Goal: Task Accomplishment & Management: Manage account settings

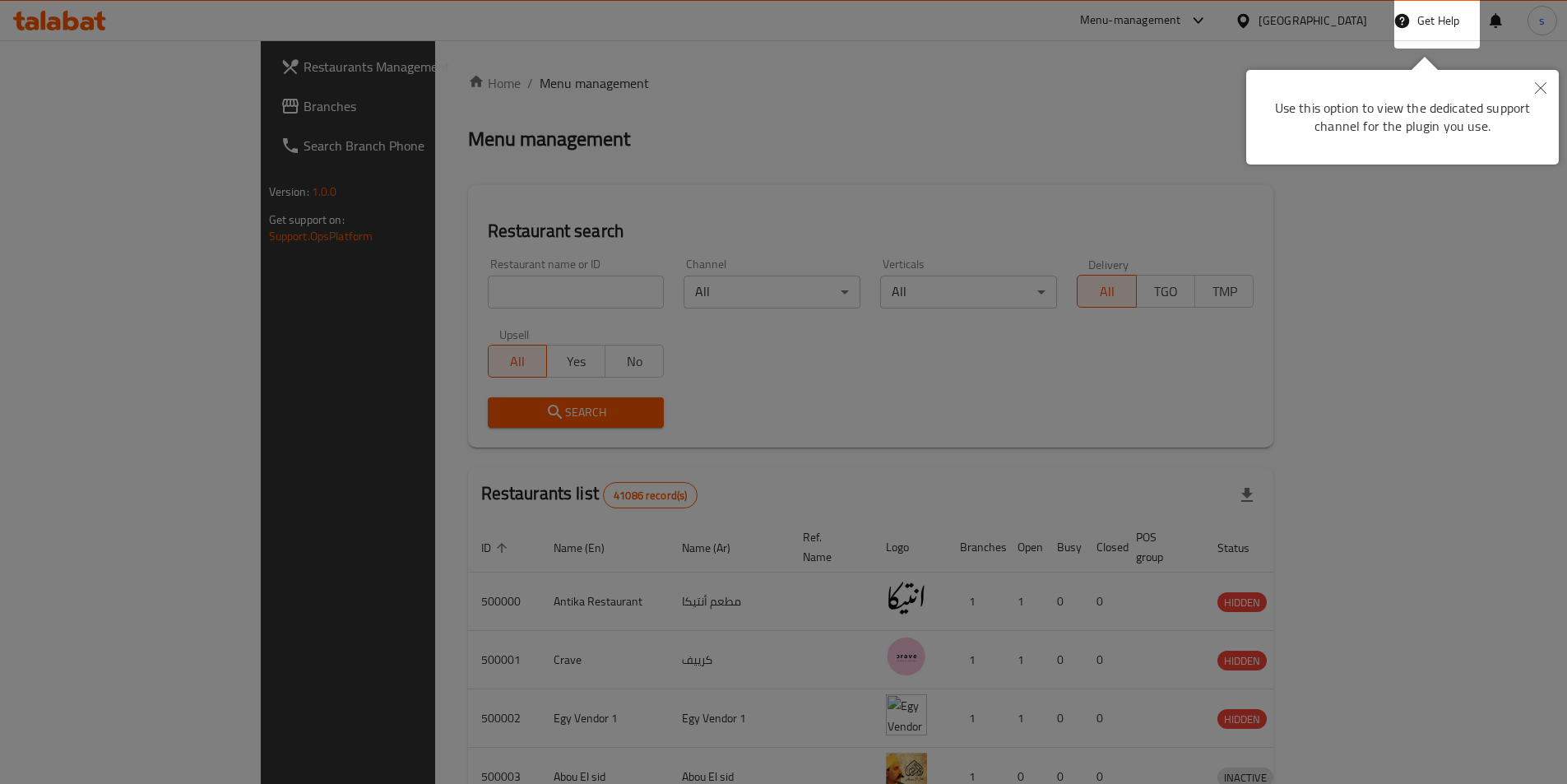
click at [969, 61] on div at bounding box center [784, 392] width 1567 height 784
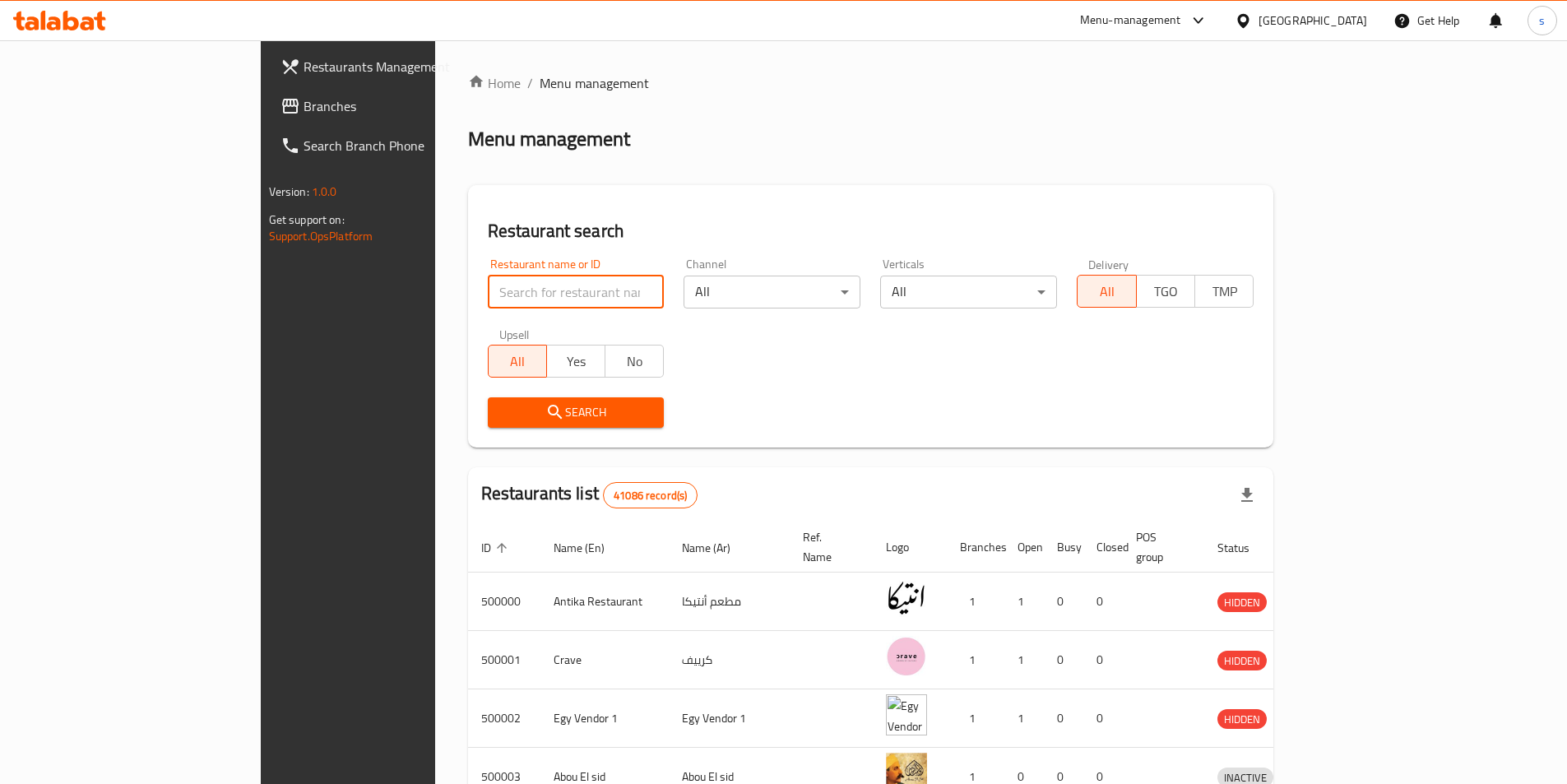
click at [488, 288] on input "search" at bounding box center [577, 292] width 177 height 33
paste input "28029"
type input "28029"
click button "Search" at bounding box center [577, 412] width 177 height 30
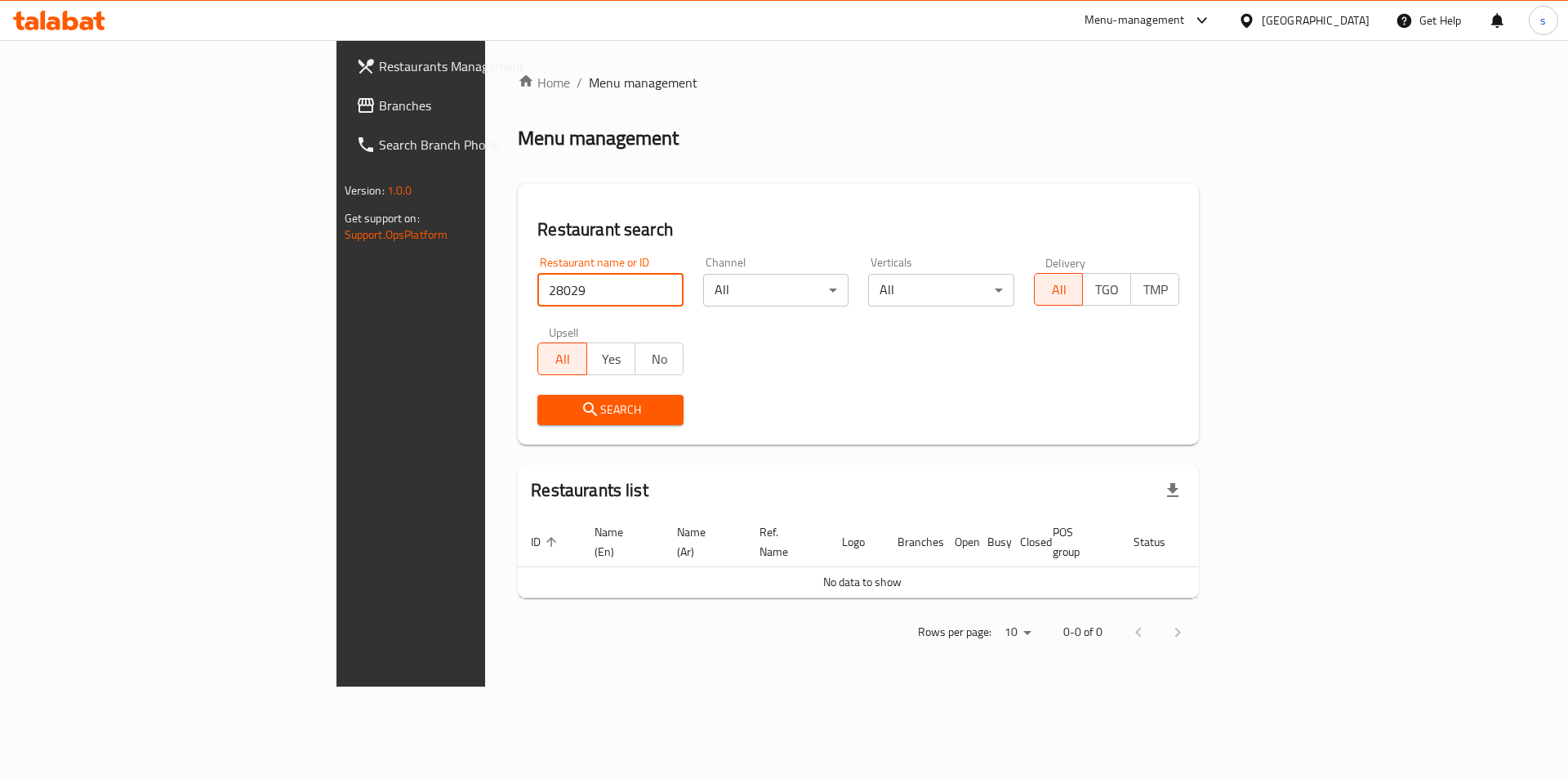
click at [1356, 21] on div "Egypt" at bounding box center [1315, 20] width 108 height 18
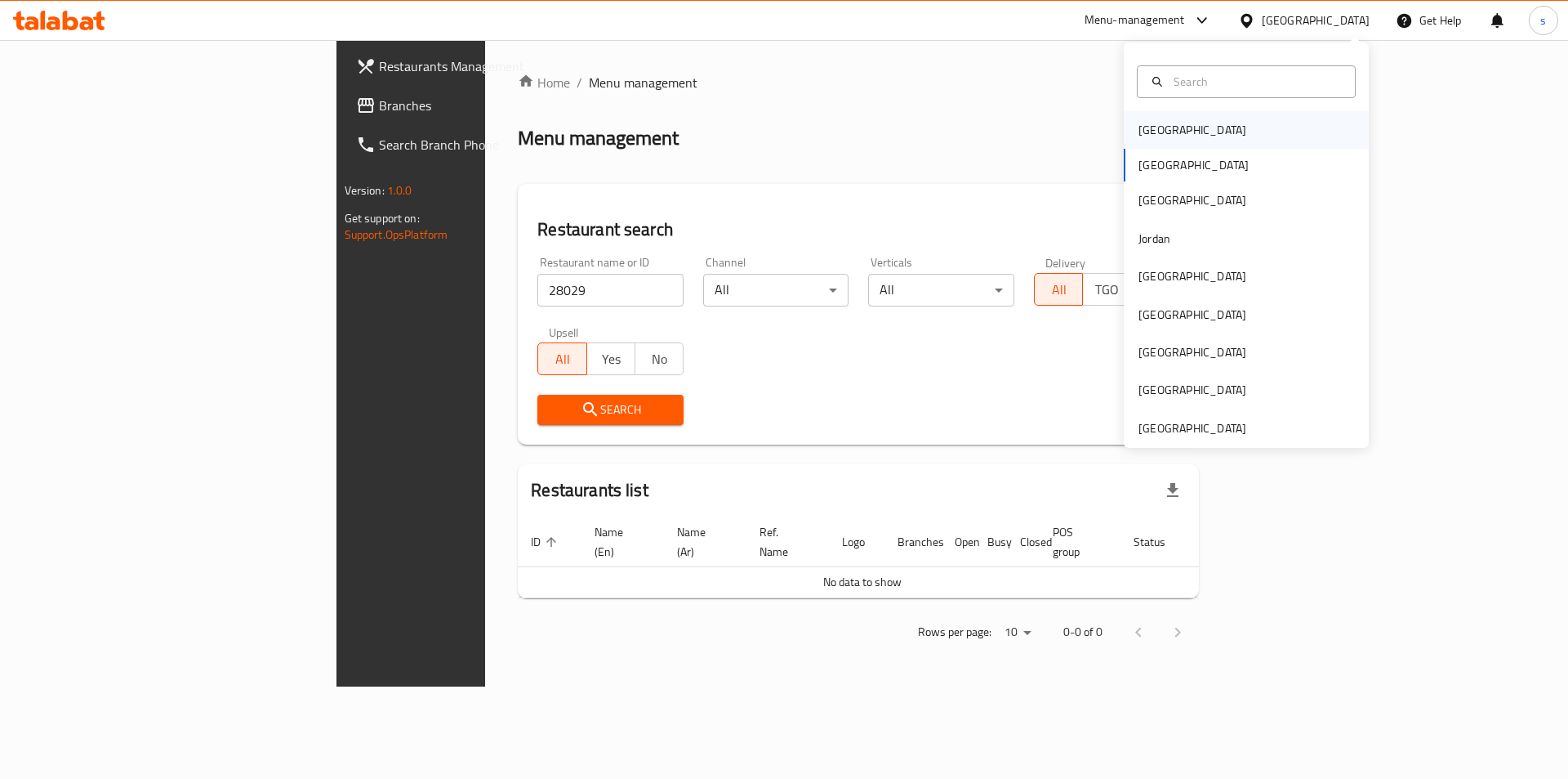
click at [1175, 133] on div "[GEOGRAPHIC_DATA]" at bounding box center [1192, 130] width 134 height 38
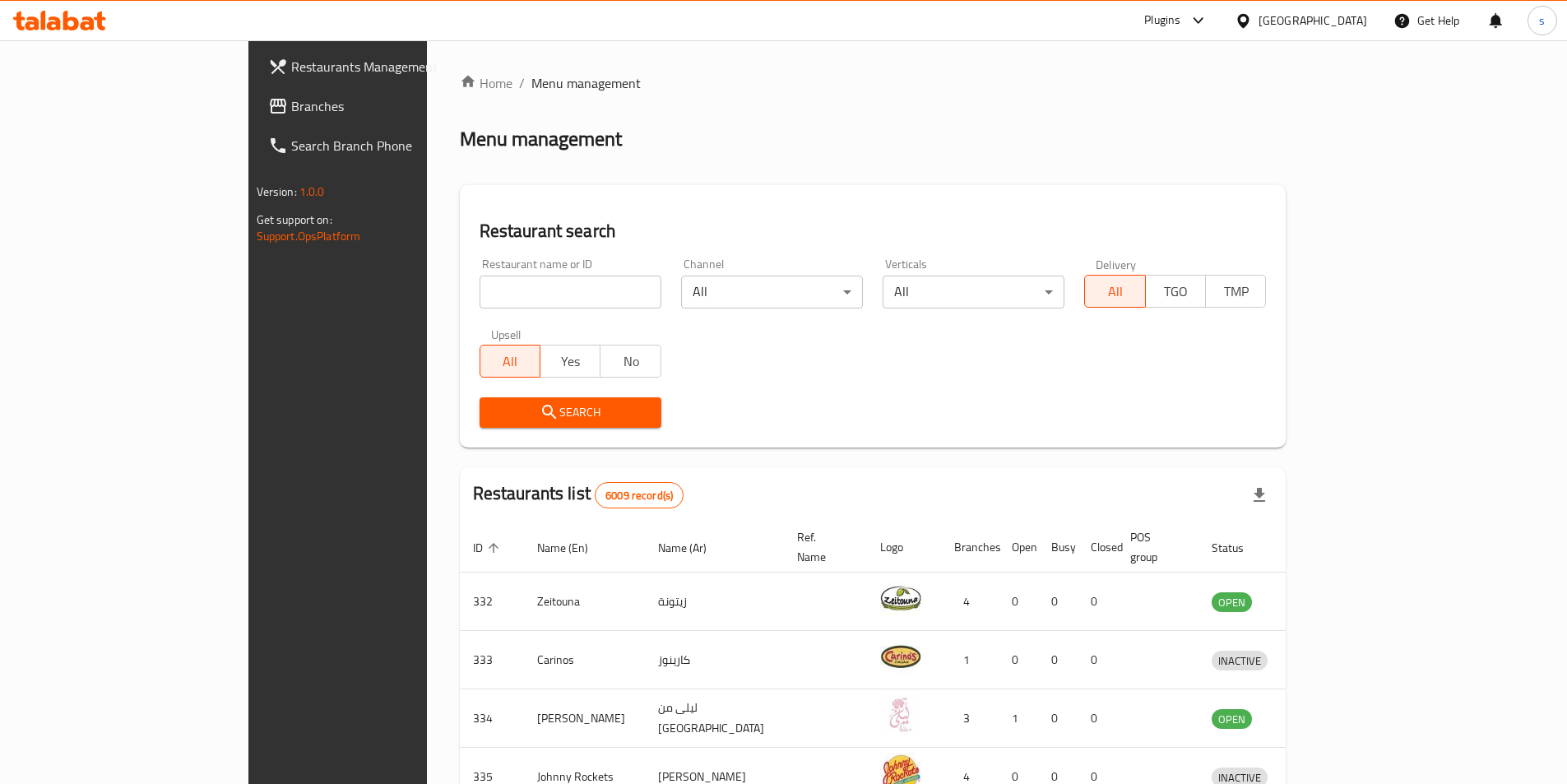
click at [585, 294] on input "search" at bounding box center [570, 292] width 182 height 33
drag, startPoint x: 585, startPoint y: 294, endPoint x: 561, endPoint y: 297, distance: 24.2
paste input "28029"
type input "28029"
click button "Search" at bounding box center [570, 412] width 182 height 30
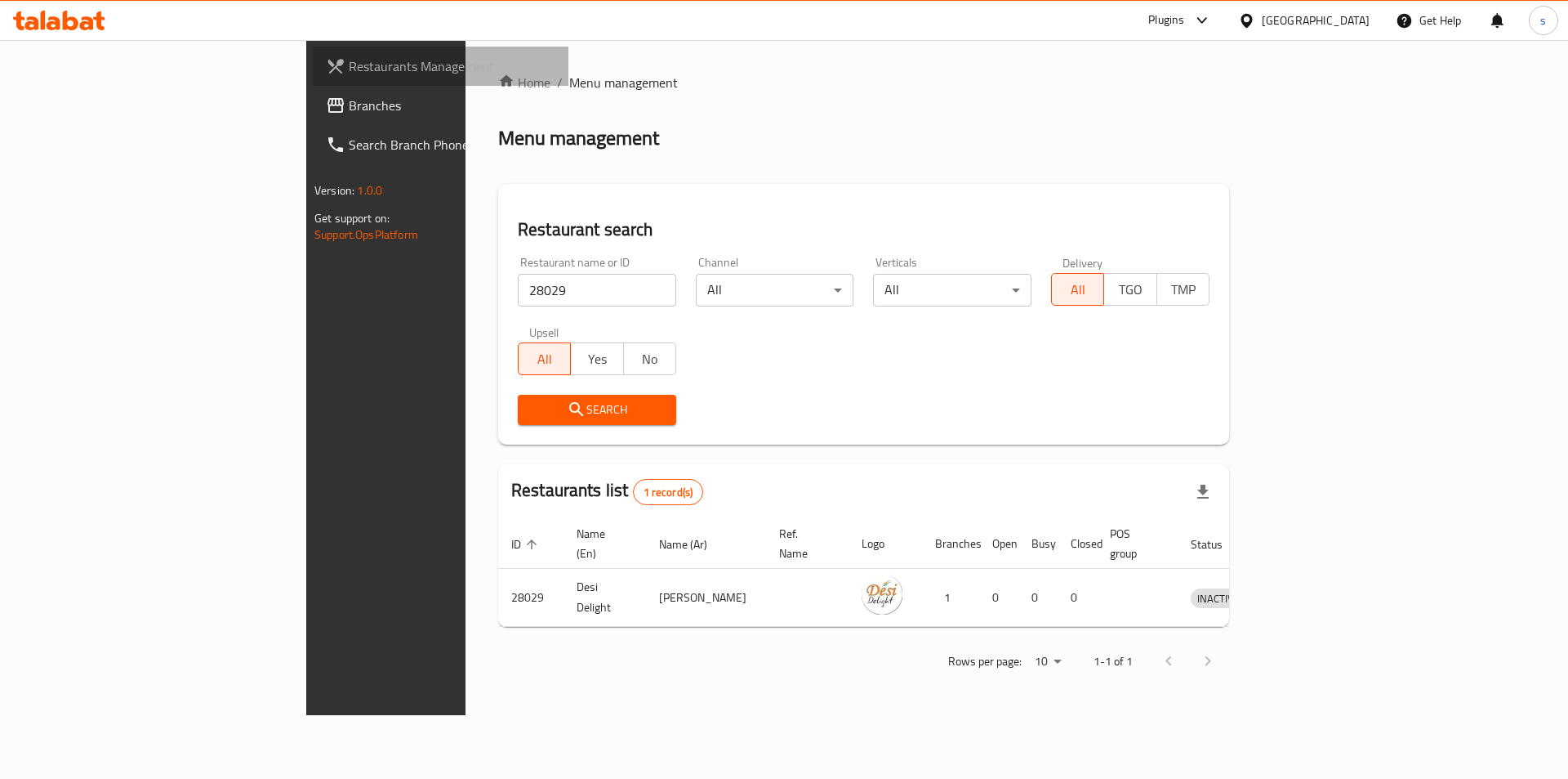
click at [349, 66] on span "Restaurants Management" at bounding box center [451, 66] width 206 height 19
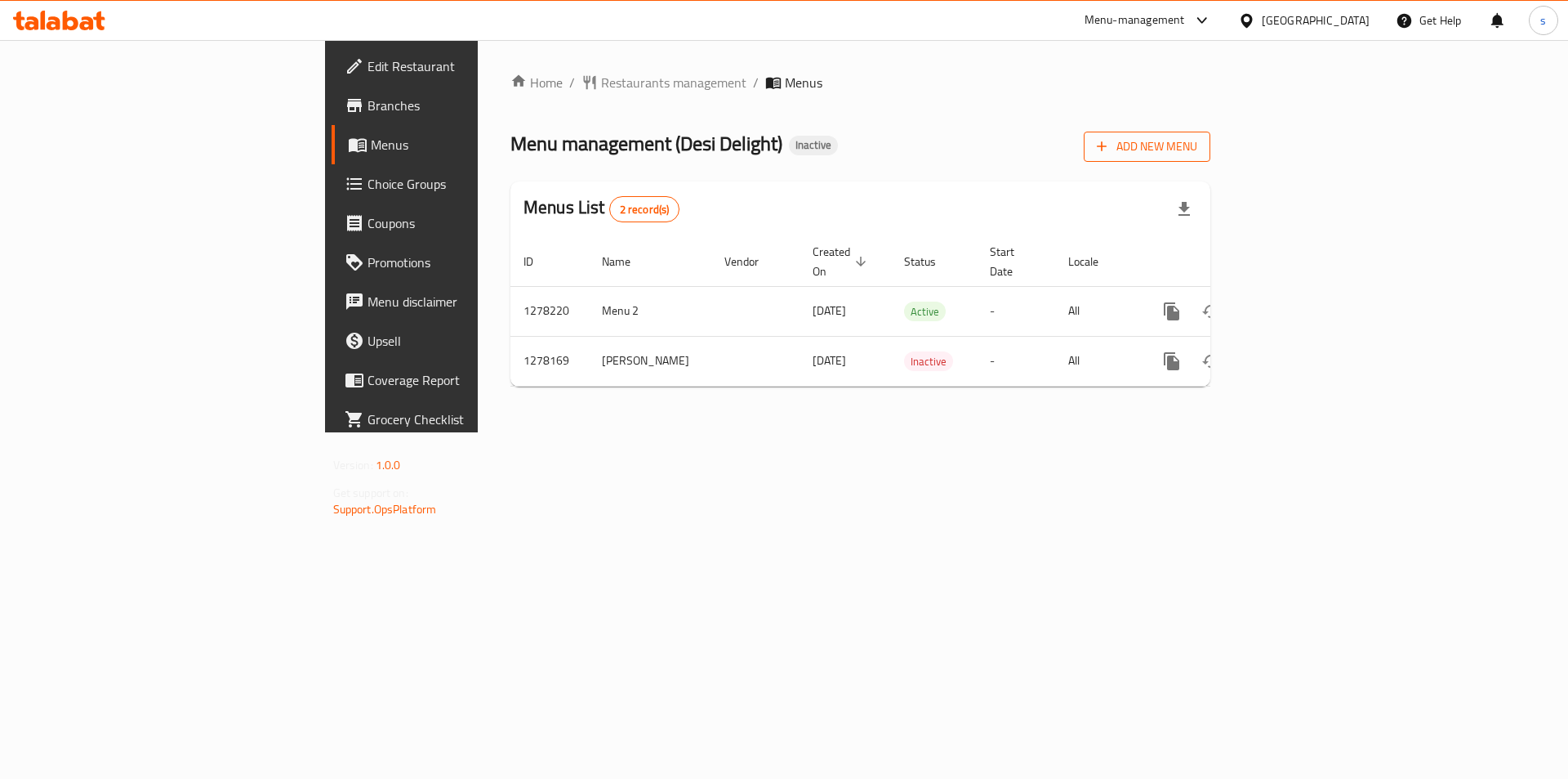
click at [1198, 147] on span "Add New Menu" at bounding box center [1147, 146] width 100 height 20
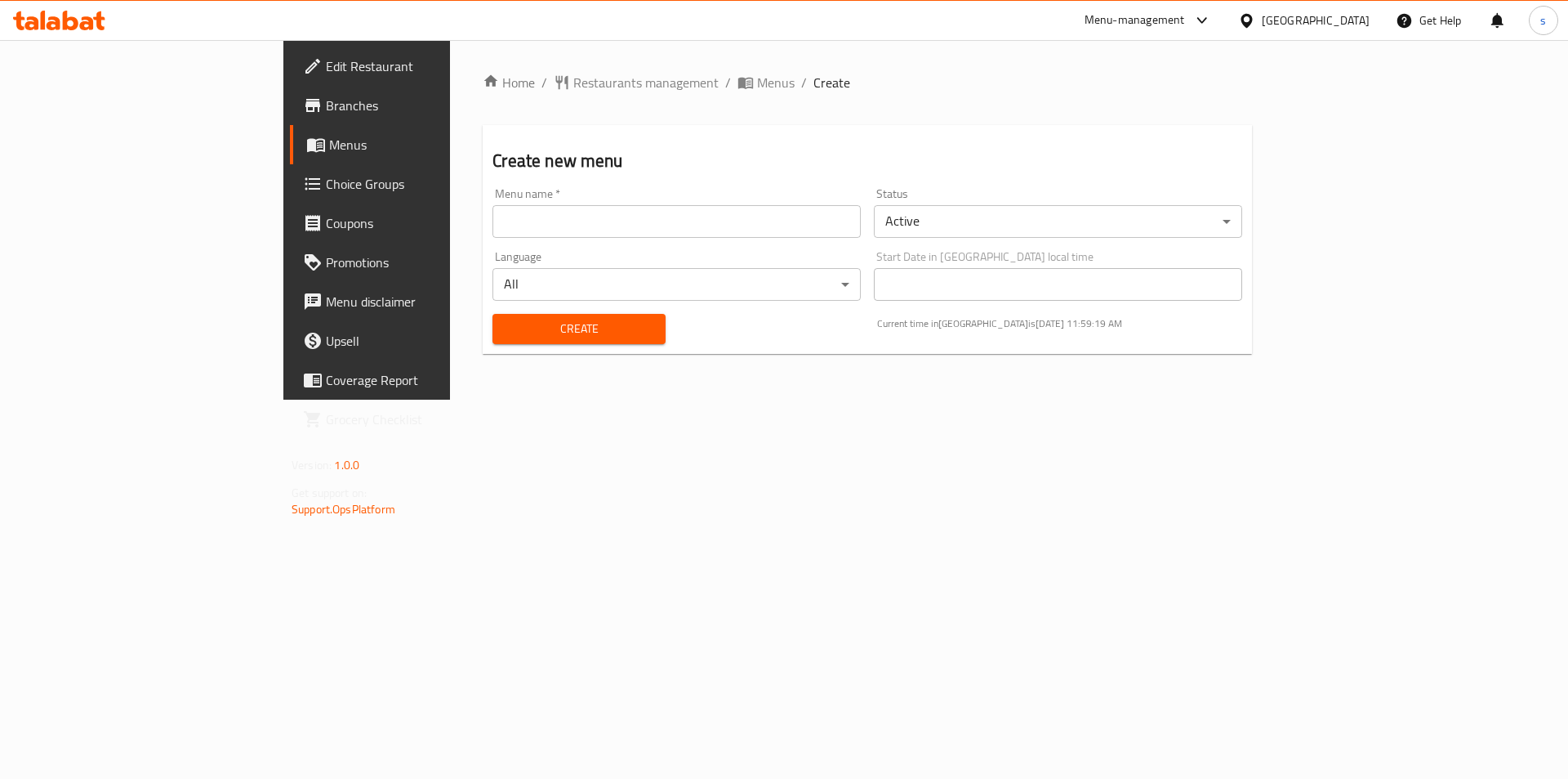
click at [815, 220] on input "text" at bounding box center [677, 221] width 369 height 32
click at [500, 217] on input "text" at bounding box center [677, 221] width 369 height 32
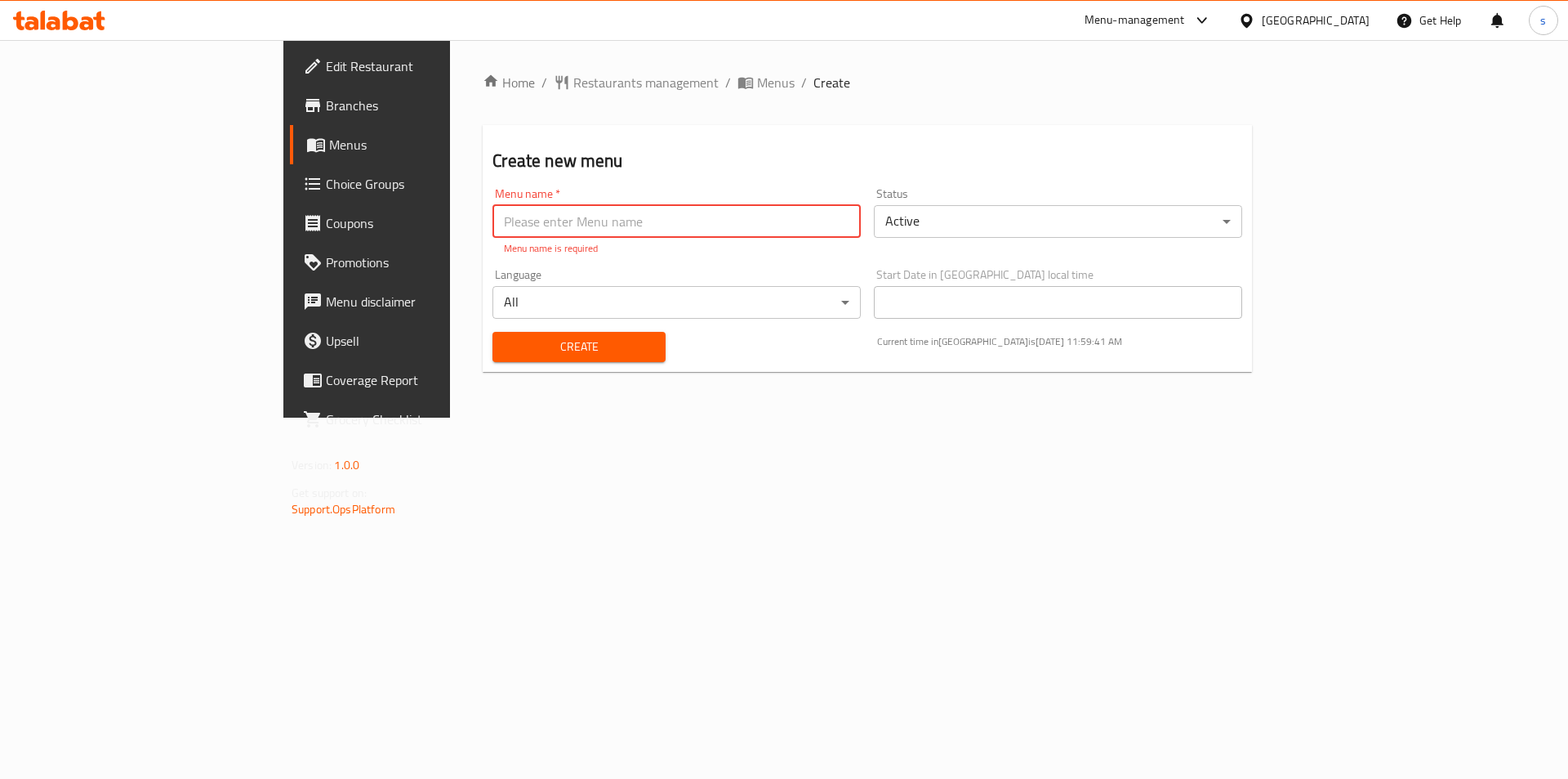
click at [694, 227] on input "text" at bounding box center [677, 221] width 369 height 32
paste input "First menu"
type input "First menu"
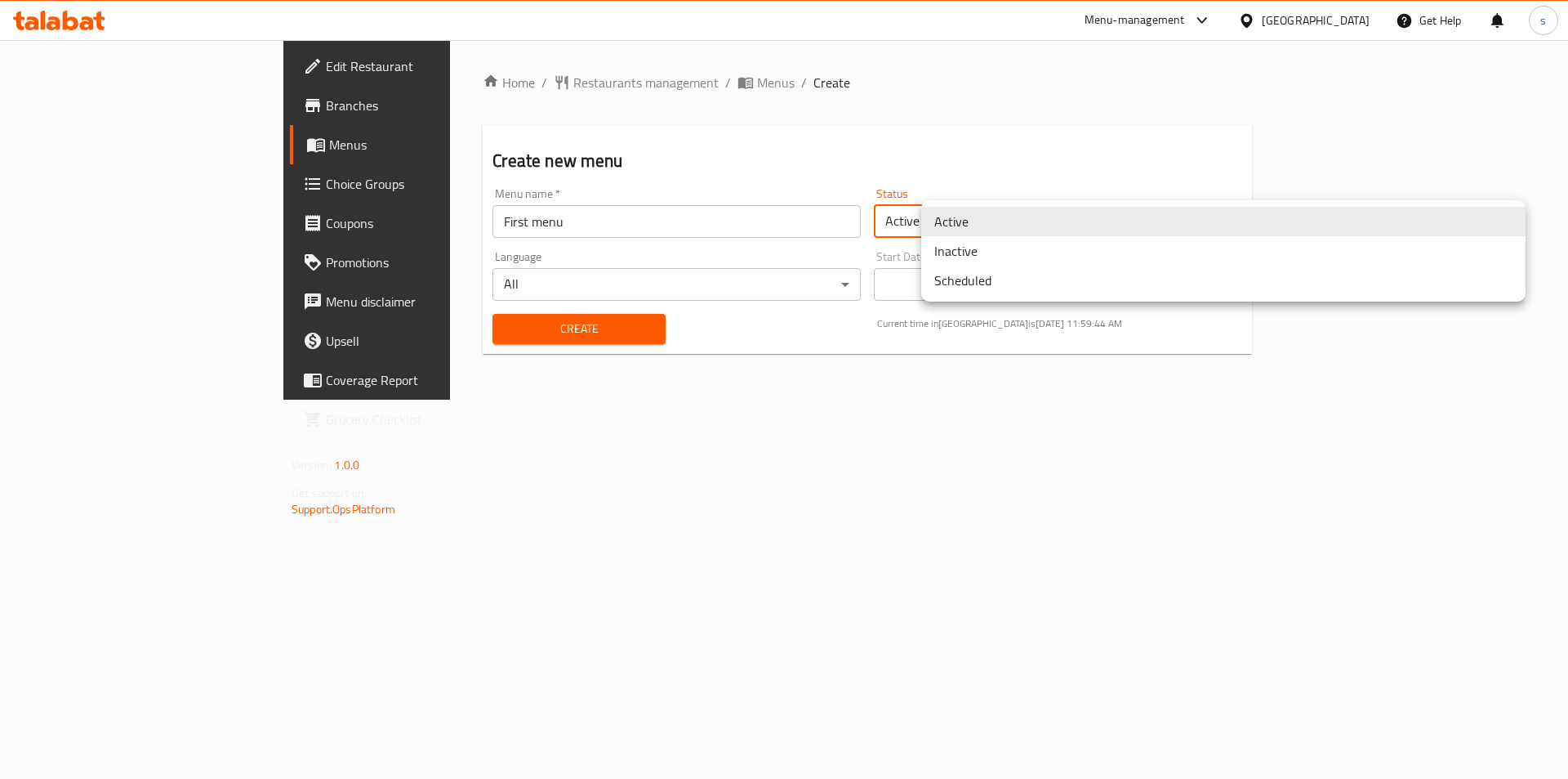
click at [1088, 224] on body "​ Menu-management [GEOGRAPHIC_DATA] Get Help s Edit Restaurant Branches Menus C…" at bounding box center [784, 409] width 1568 height 739
click at [839, 148] on div at bounding box center [784, 389] width 1568 height 779
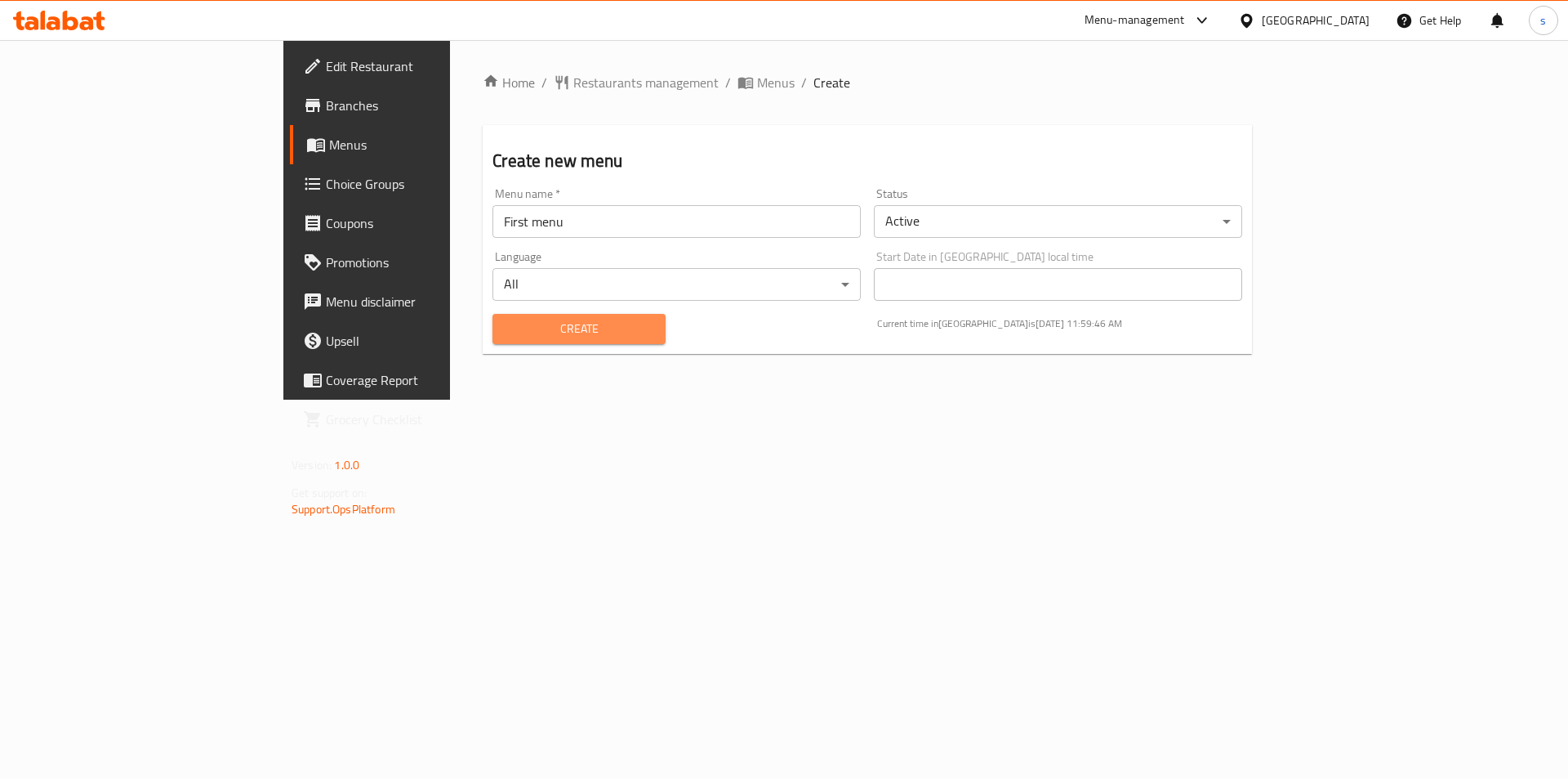
click at [510, 320] on span "Create" at bounding box center [579, 328] width 147 height 20
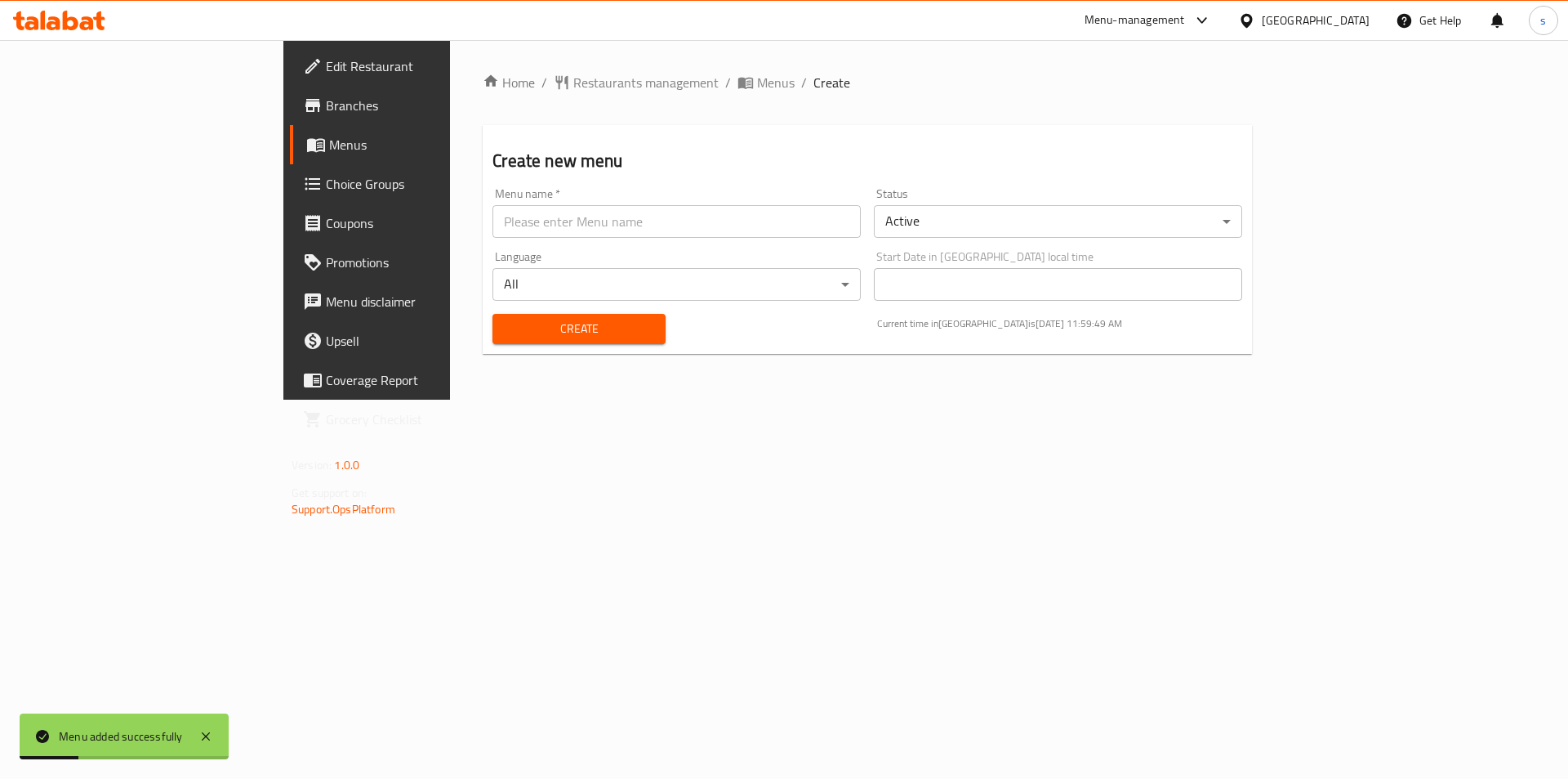
click at [329, 151] on span "Menus" at bounding box center [431, 144] width 204 height 19
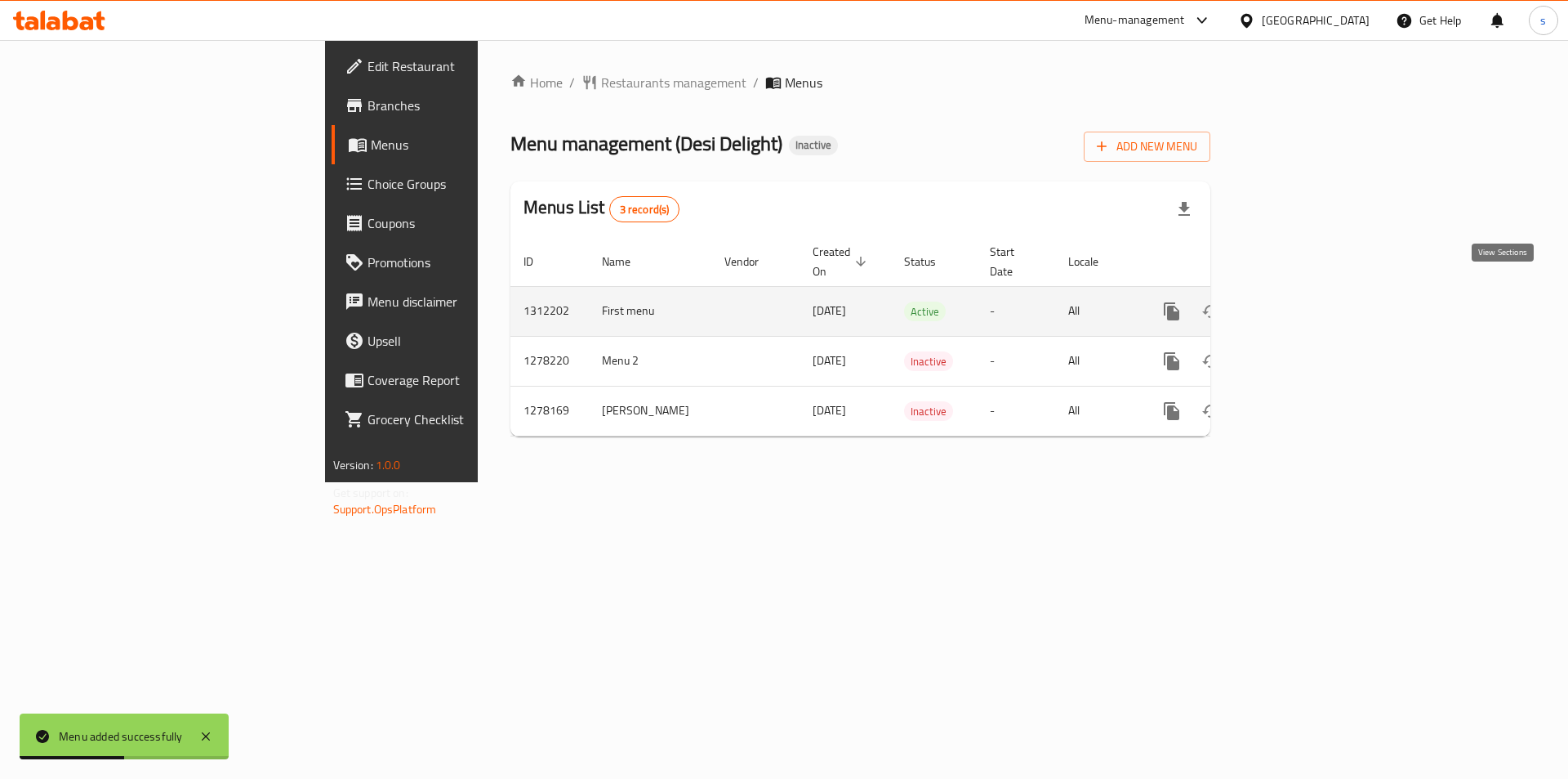
click at [1299, 301] on icon "enhanced table" at bounding box center [1290, 311] width 19 height 19
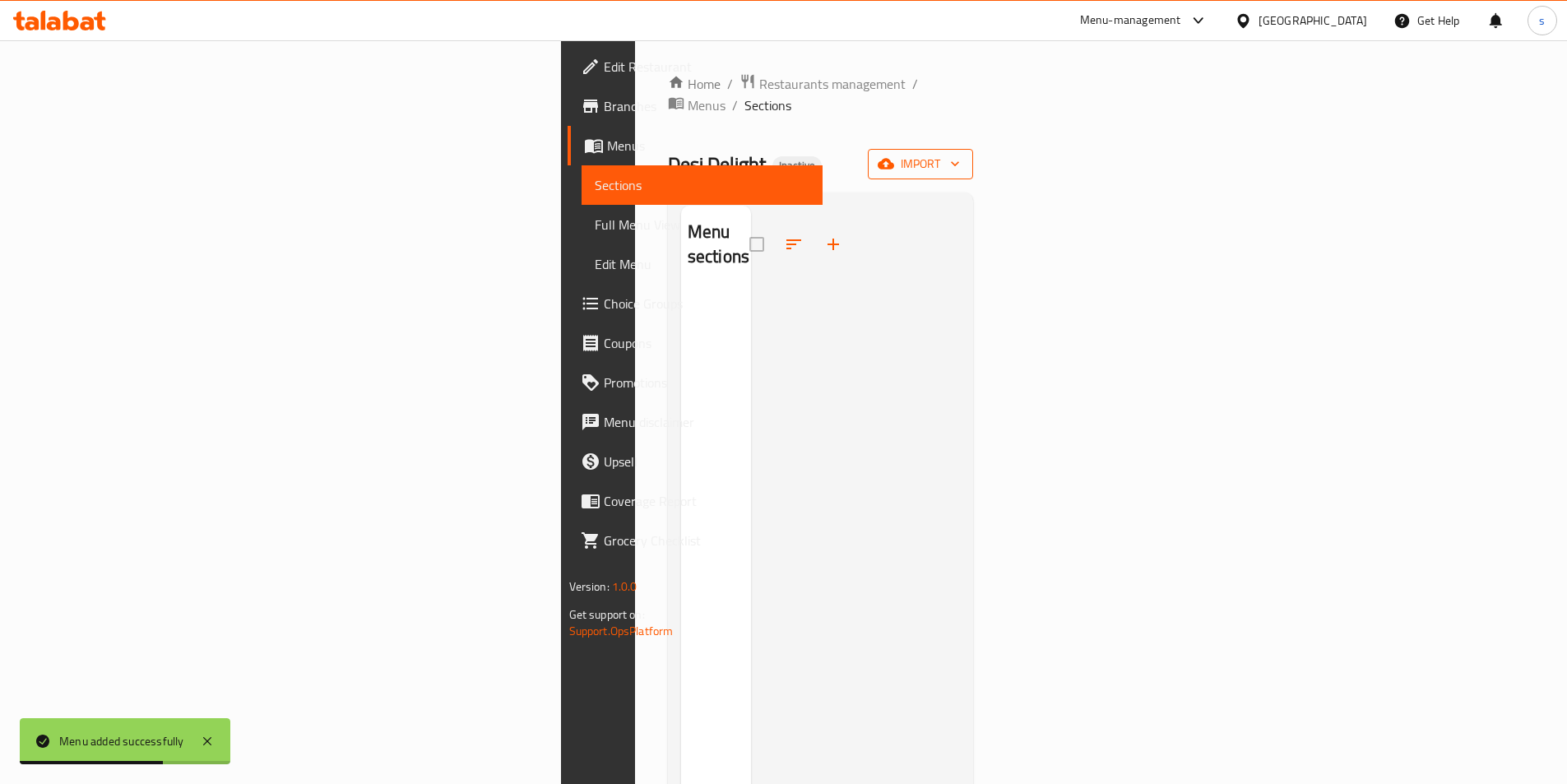
click at [974, 155] on button "import" at bounding box center [920, 164] width 105 height 30
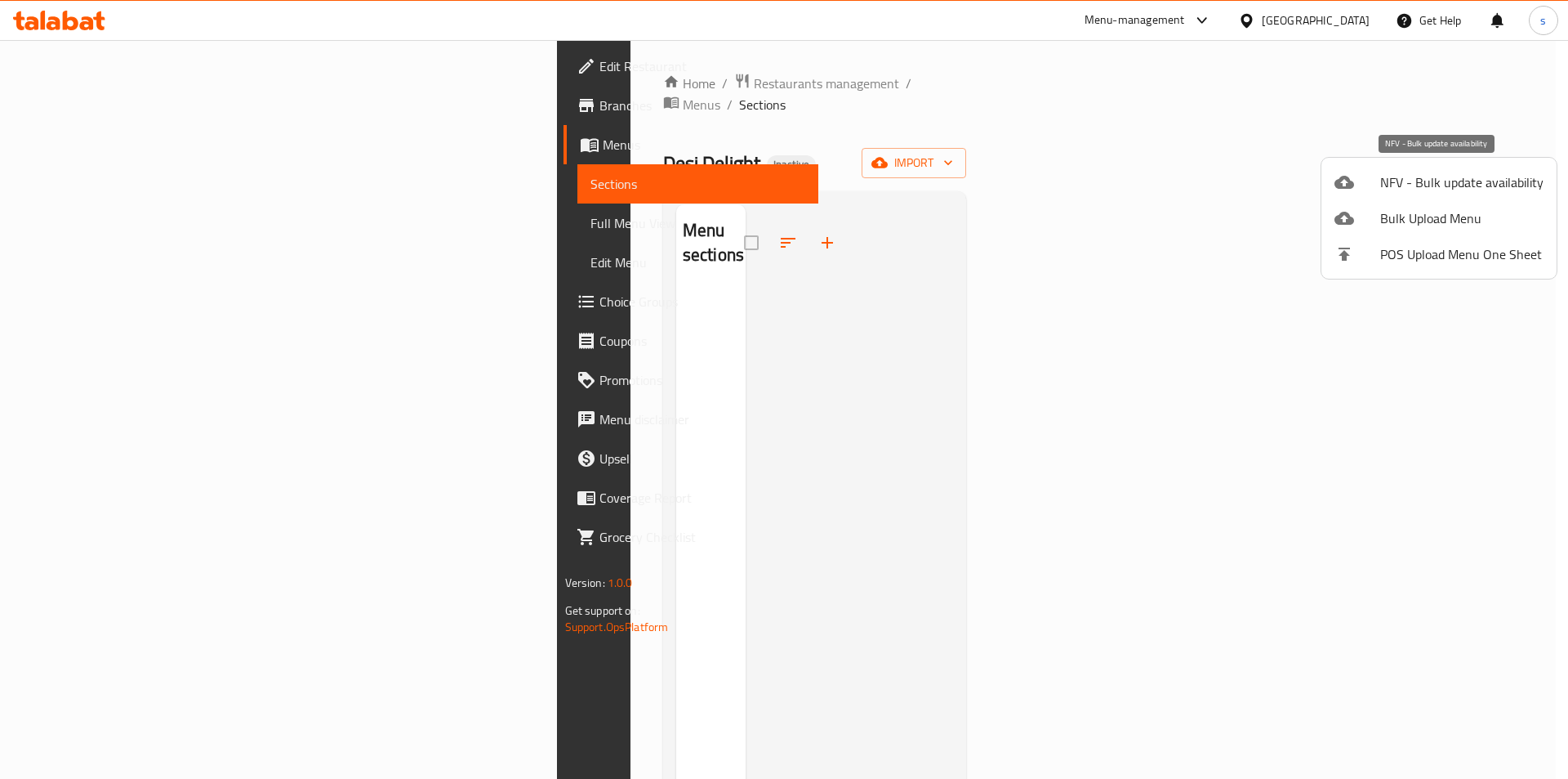
click at [1410, 188] on span "NFV - Bulk update availability" at bounding box center [1462, 182] width 163 height 19
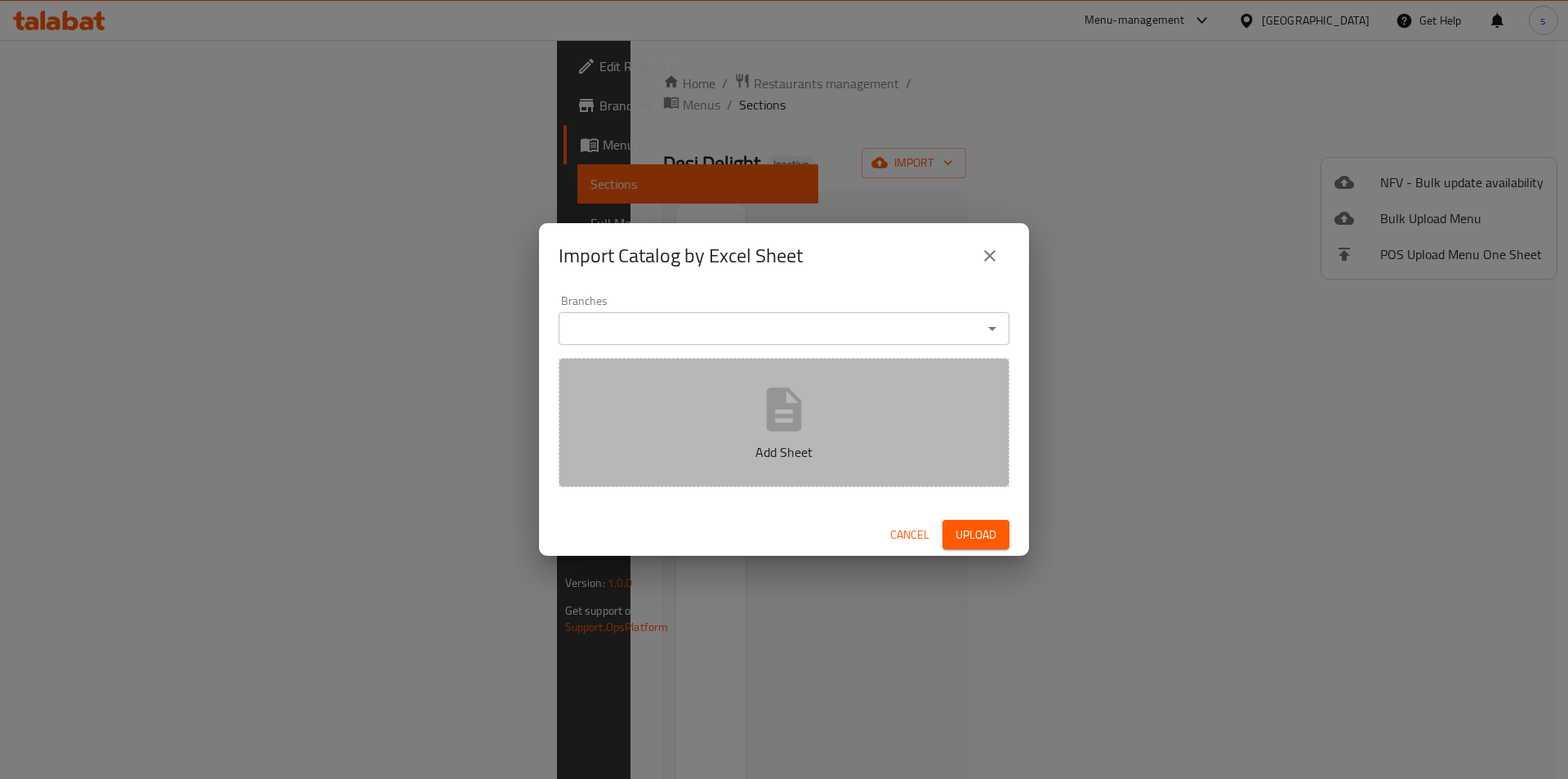
click at [846, 447] on p "Add Sheet" at bounding box center [784, 451] width 400 height 19
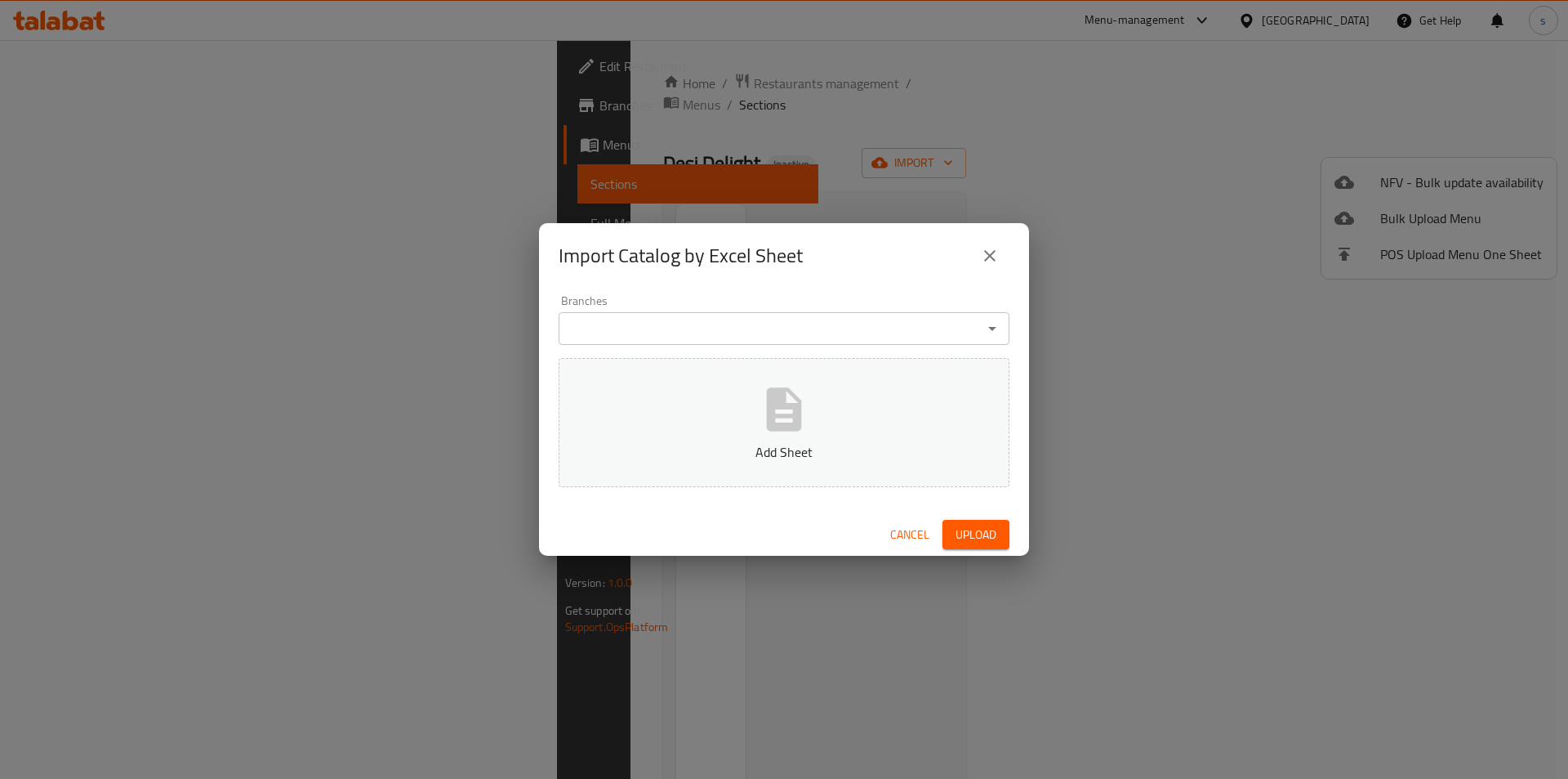
click at [982, 248] on icon "close" at bounding box center [989, 256] width 19 height 19
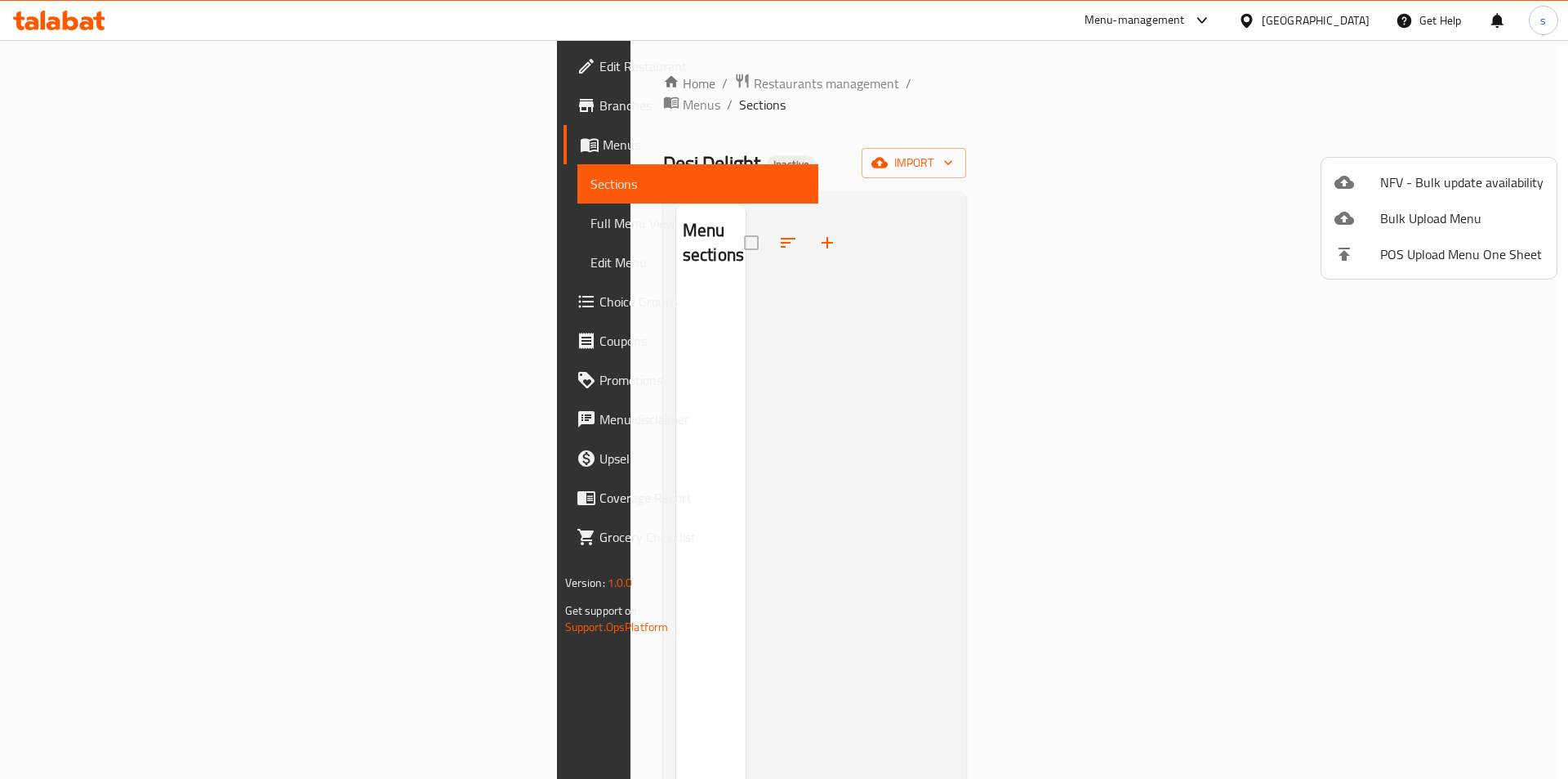
click at [1410, 219] on span "Bulk Upload Menu" at bounding box center [1462, 218] width 163 height 19
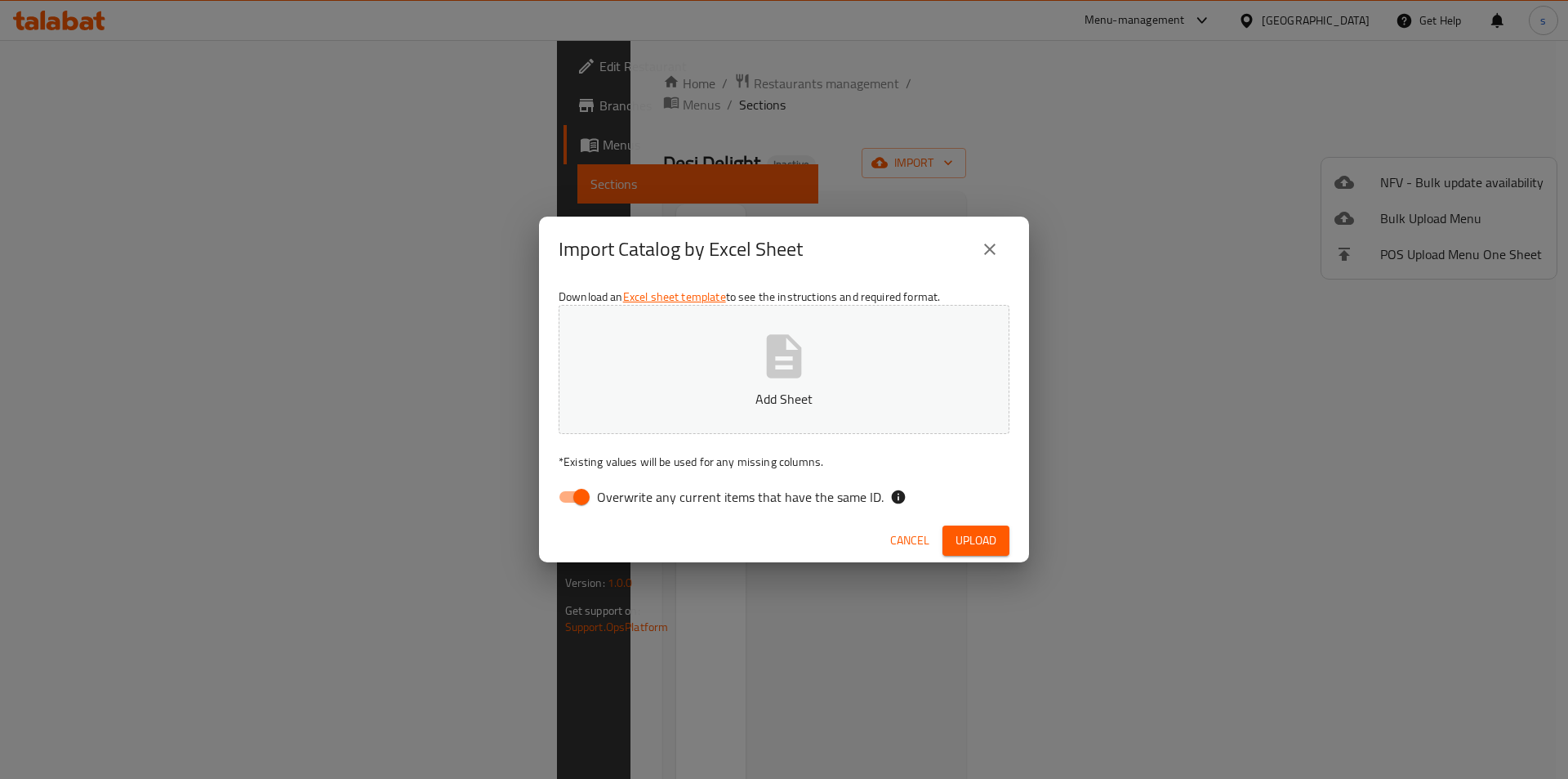
click at [612, 501] on span "Overwrite any current items that have the same ID." at bounding box center [740, 496] width 287 height 19
click at [612, 501] on input "Overwrite any current items that have the same ID." at bounding box center [581, 496] width 93 height 31
checkbox input "false"
click at [662, 409] on button "Add Sheet" at bounding box center [784, 369] width 451 height 129
click at [973, 251] on button "close" at bounding box center [989, 249] width 40 height 40
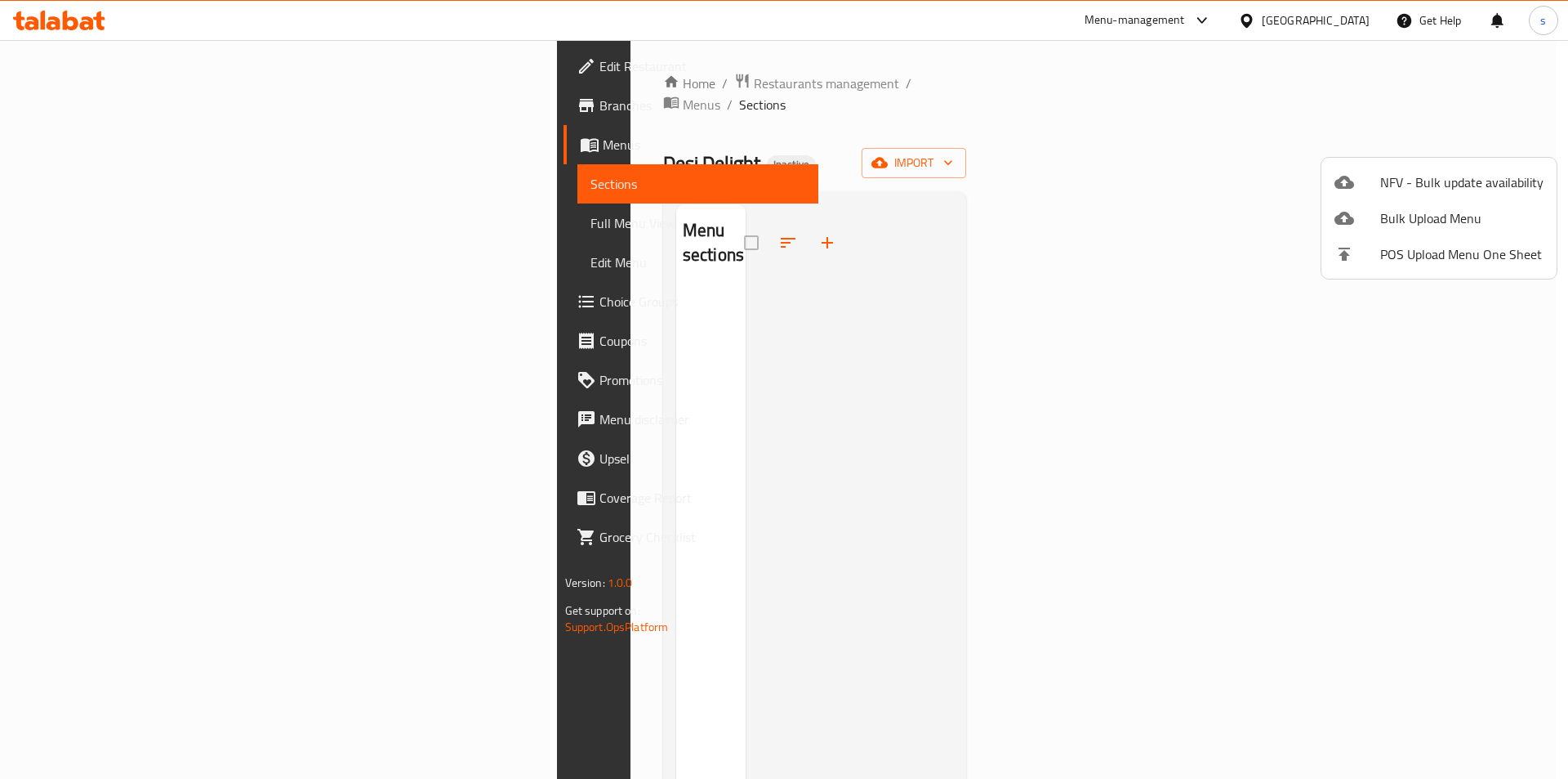
click at [1222, 199] on div at bounding box center [784, 389] width 1568 height 779
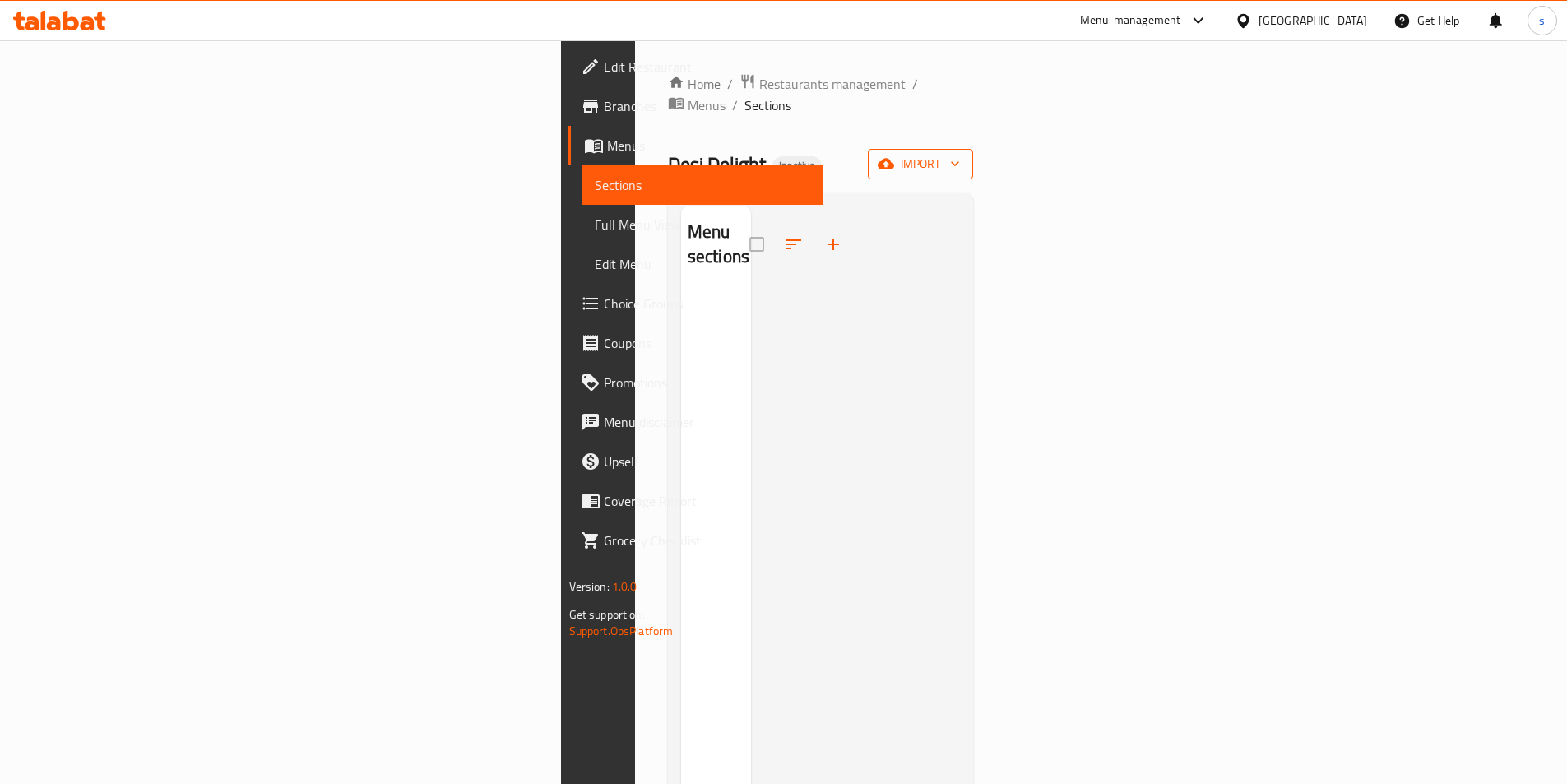
click at [963, 156] on icon "button" at bounding box center [955, 164] width 17 height 17
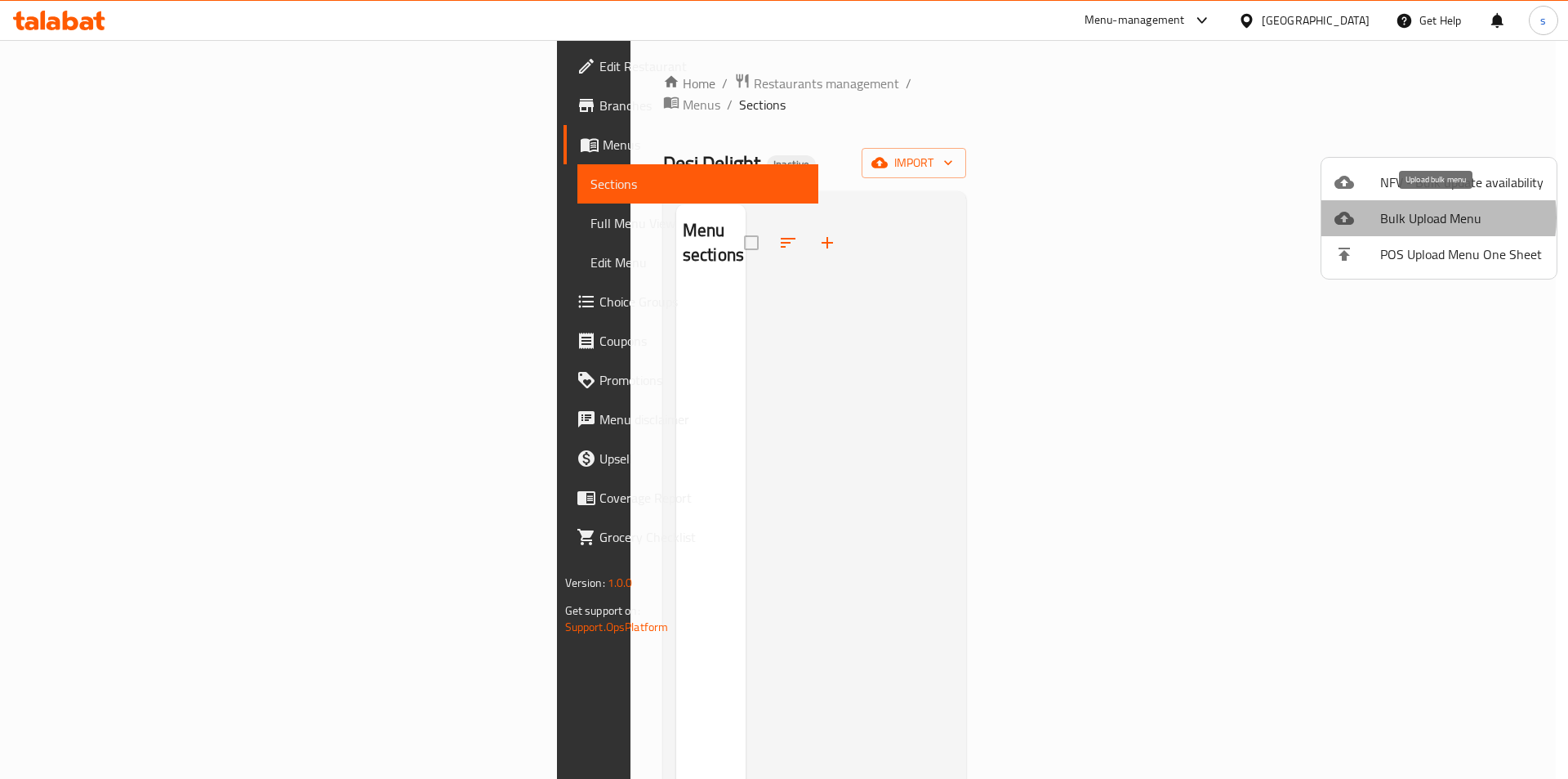
click at [1419, 217] on span "Bulk Upload Menu" at bounding box center [1462, 218] width 163 height 19
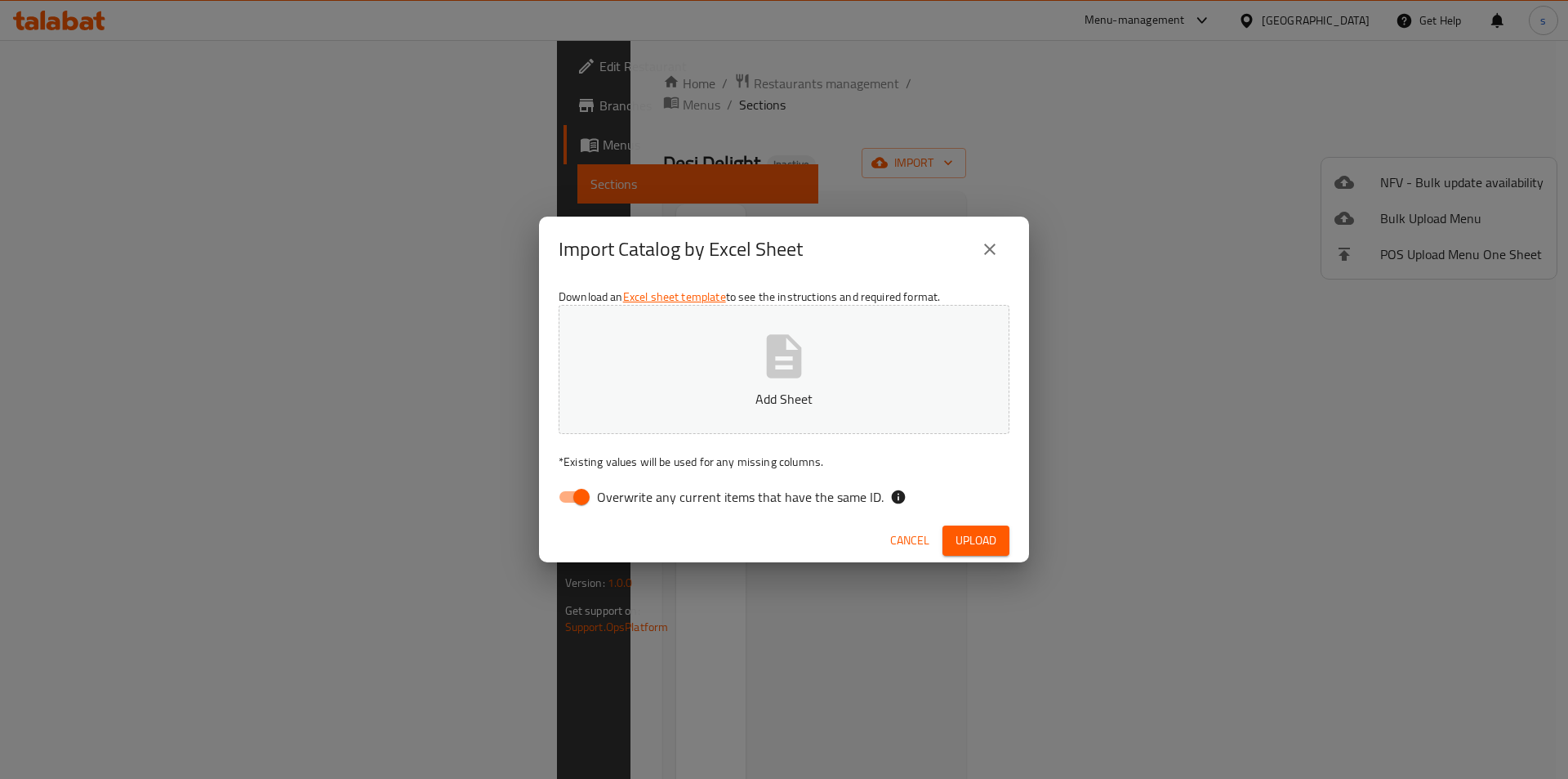
click at [595, 492] on input "Overwrite any current items that have the same ID." at bounding box center [581, 496] width 93 height 31
checkbox input "false"
click at [669, 399] on p "Add Sheet" at bounding box center [784, 399] width 400 height 19
click at [987, 534] on span "Upload" at bounding box center [975, 540] width 41 height 20
drag, startPoint x: 1068, startPoint y: 420, endPoint x: 1063, endPoint y: 409, distance: 12.1
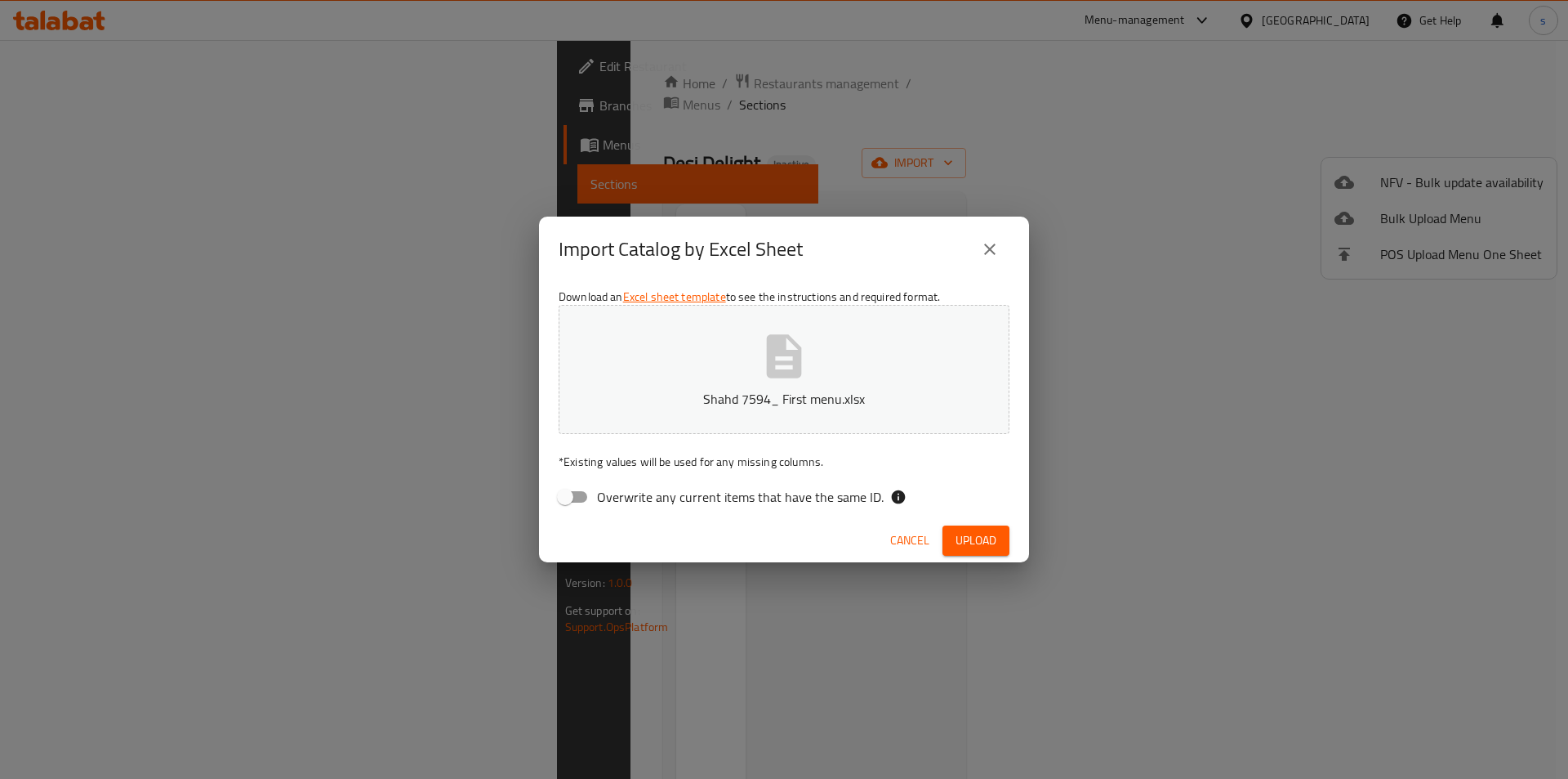
click at [1068, 420] on div "Import Catalog by Excel Sheet Download an Excel sheet template to see the instr…" at bounding box center [784, 389] width 1568 height 779
click at [888, 385] on button "Shahd 7594_ First menu.xlsx" at bounding box center [784, 369] width 451 height 129
click at [963, 537] on span "Upload" at bounding box center [975, 540] width 41 height 20
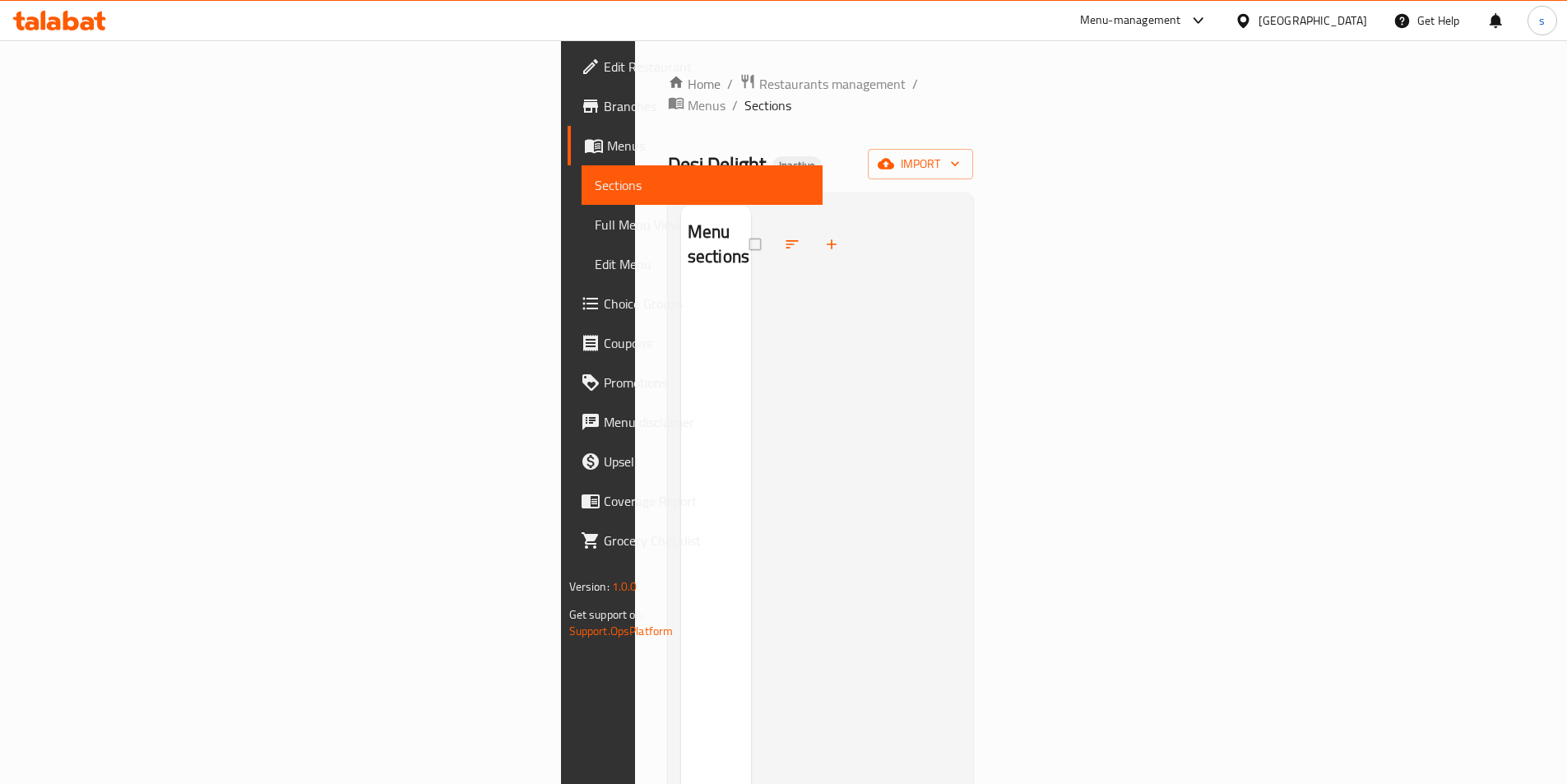
click at [585, 152] on icon at bounding box center [593, 147] width 18 height 14
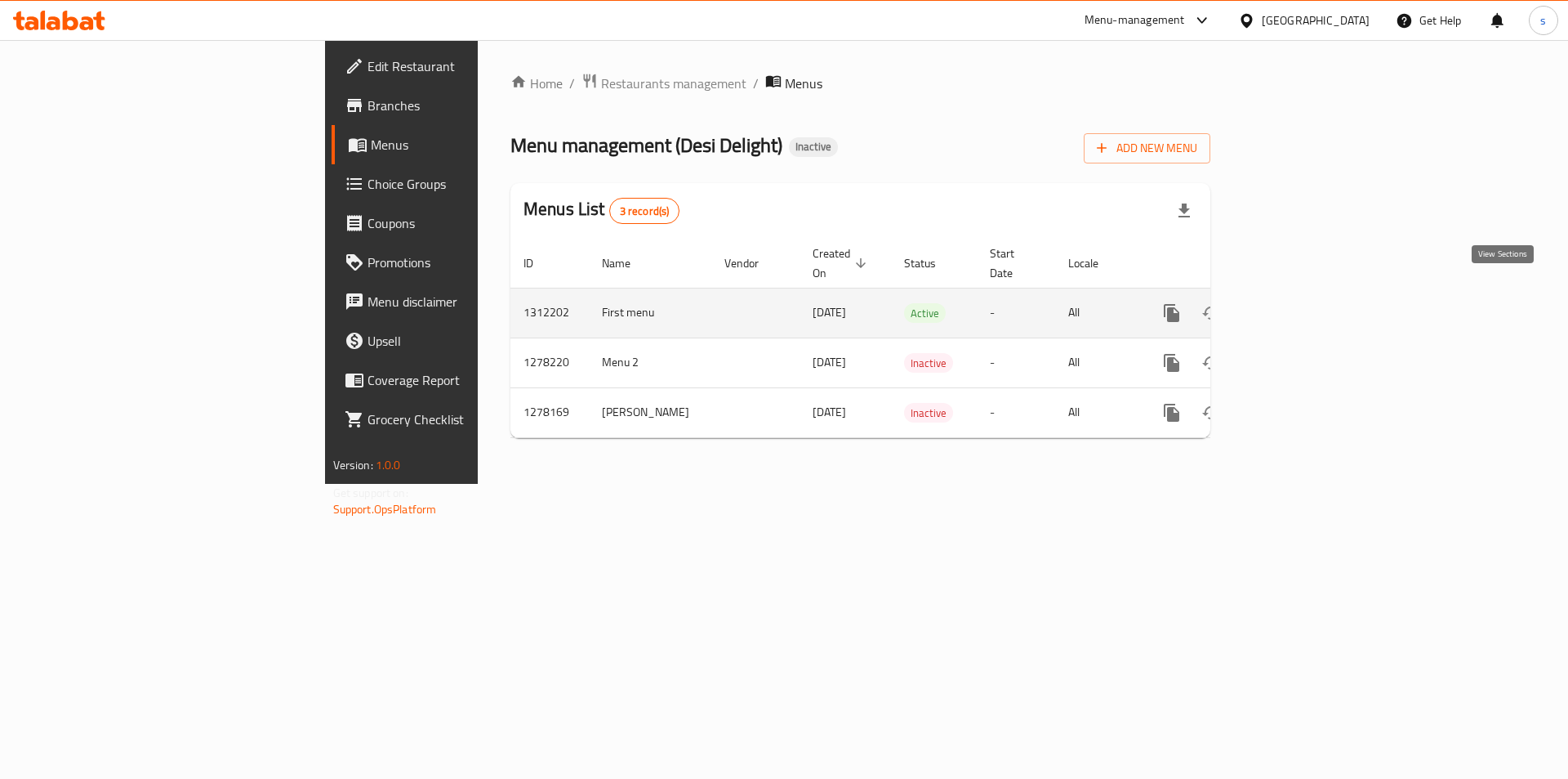
click at [1299, 303] on icon "enhanced table" at bounding box center [1290, 313] width 19 height 19
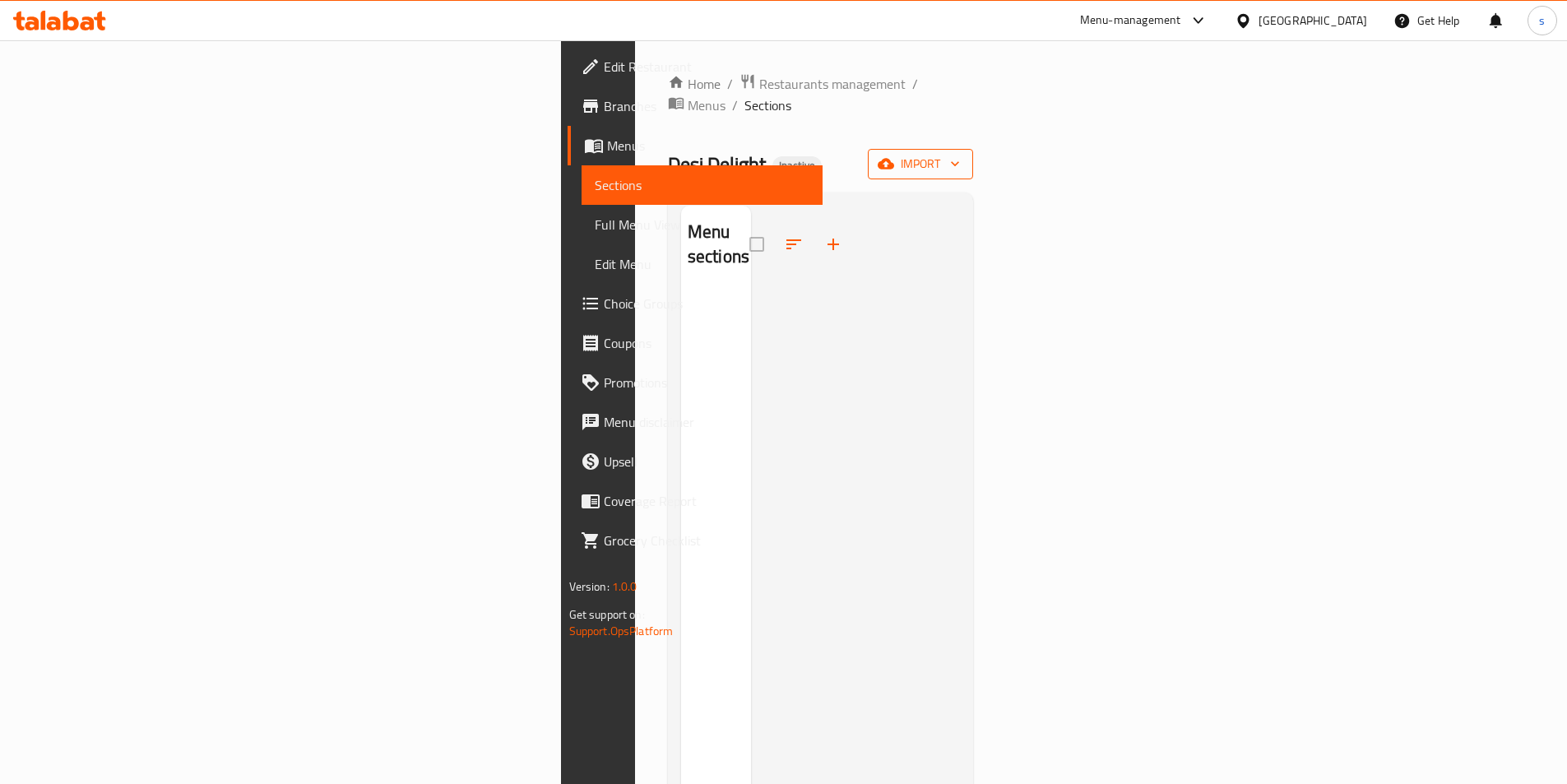
click at [894, 159] on icon "button" at bounding box center [886, 164] width 17 height 11
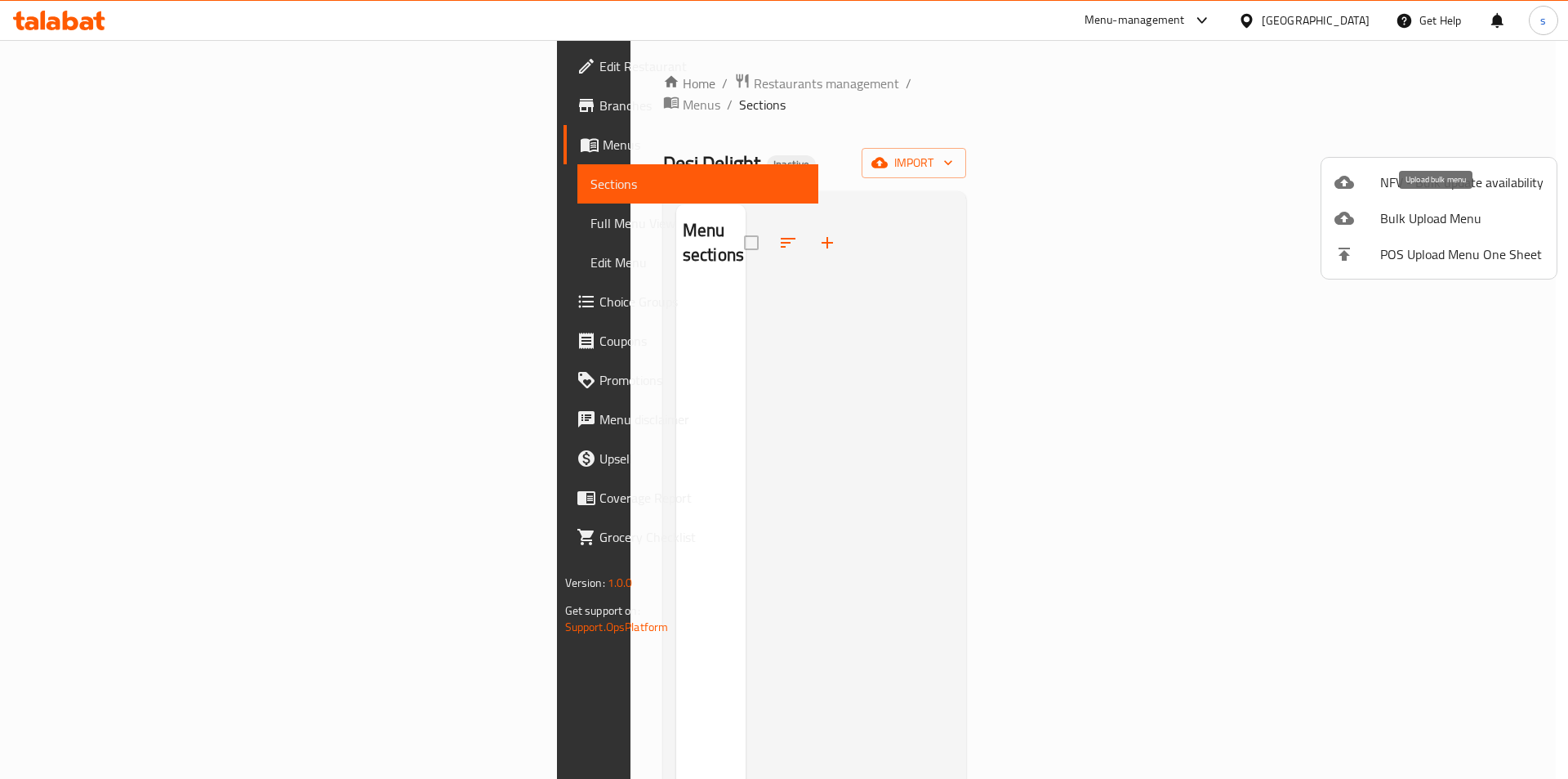
click at [1422, 213] on span "Bulk Upload Menu" at bounding box center [1462, 218] width 163 height 19
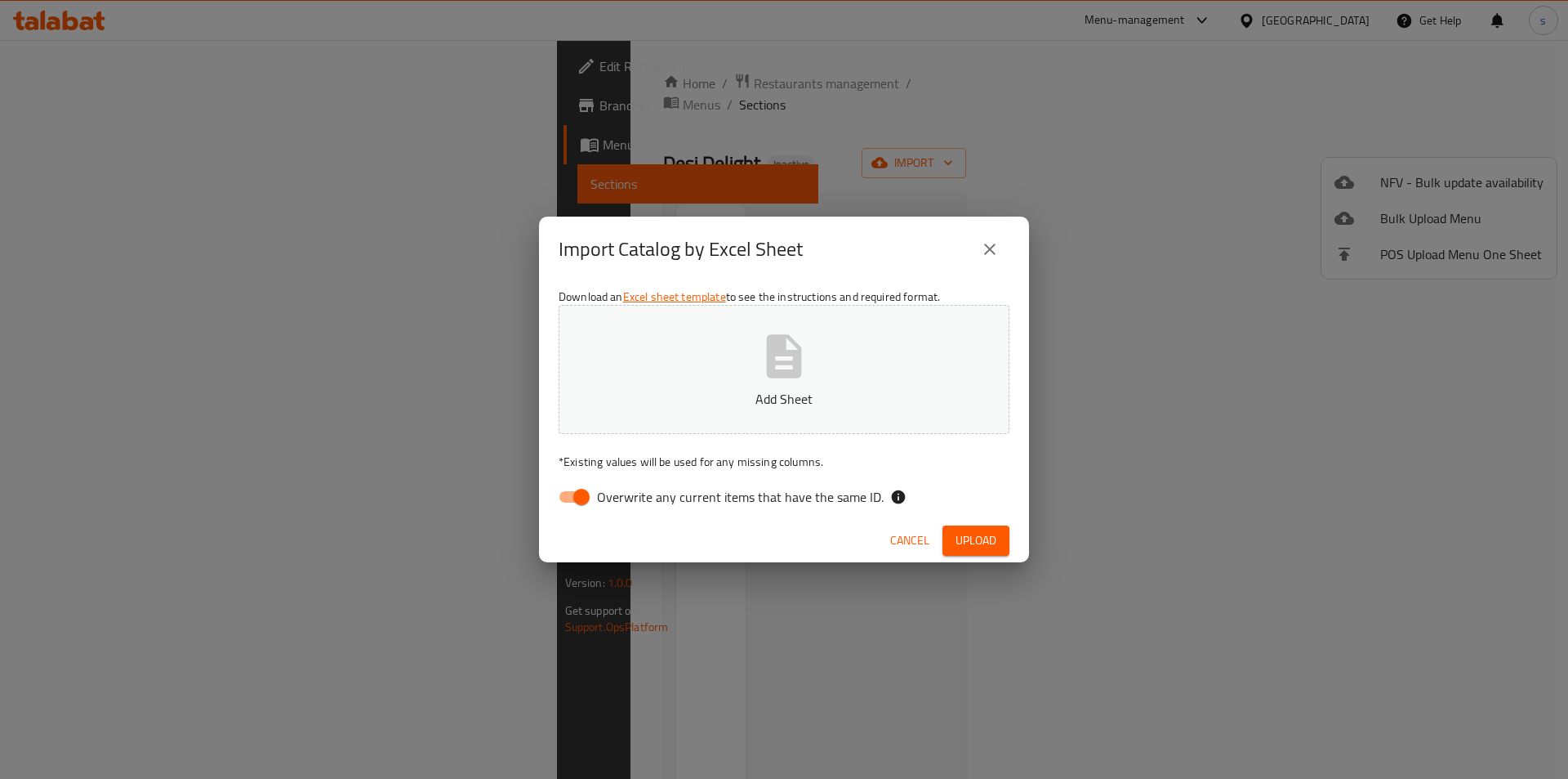
click at [639, 498] on span "Overwrite any current items that have the same ID." at bounding box center [740, 496] width 287 height 19
click at [628, 498] on input "Overwrite any current items that have the same ID." at bounding box center [581, 496] width 93 height 31
checkbox input "false"
click at [694, 404] on p "Add Sheet" at bounding box center [784, 399] width 400 height 19
click at [967, 535] on span "Upload" at bounding box center [975, 540] width 41 height 20
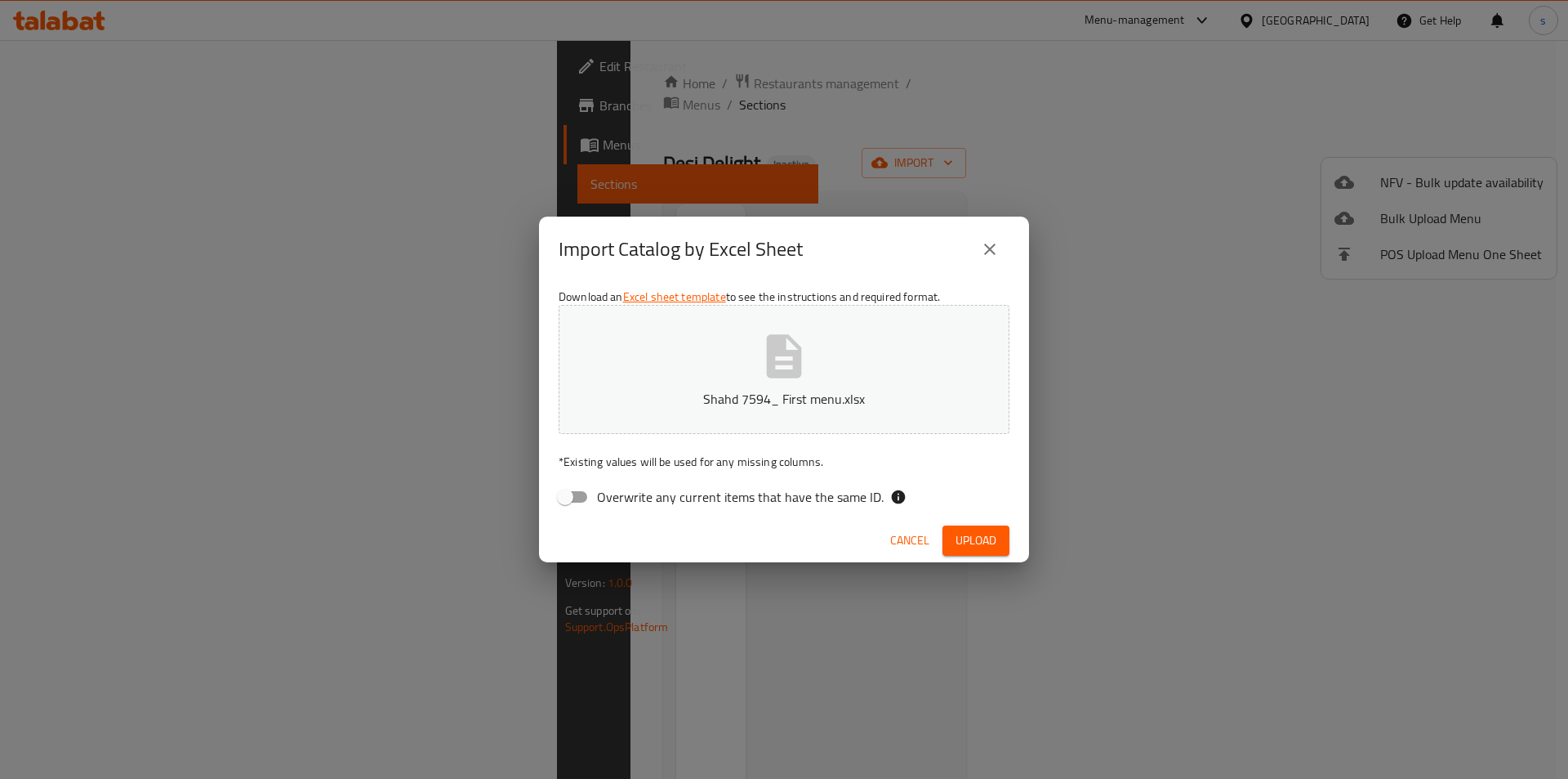
click at [909, 540] on span "Cancel" at bounding box center [910, 540] width 40 height 20
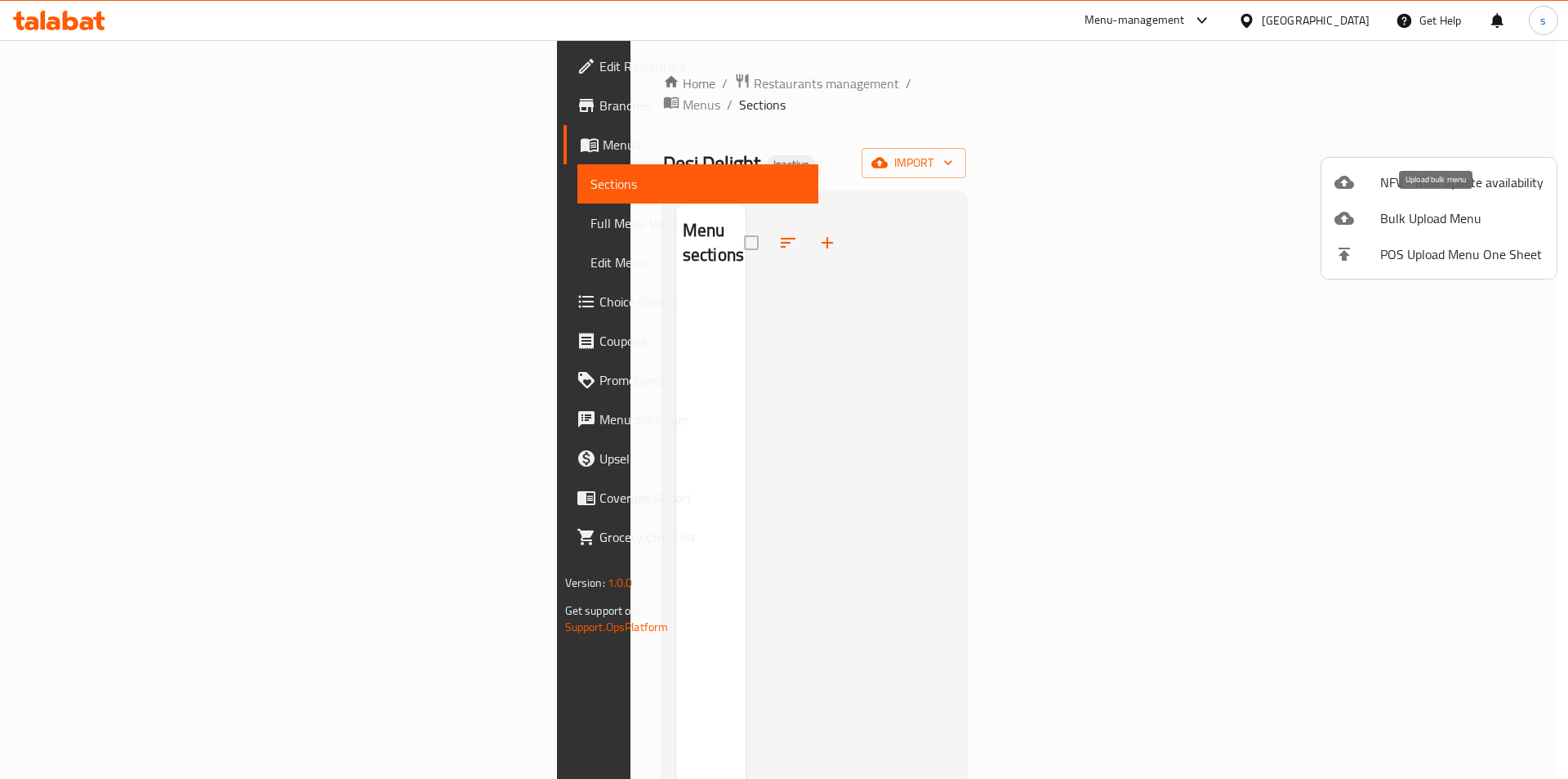
click at [1400, 208] on span "Bulk Upload Menu" at bounding box center [1462, 218] width 163 height 19
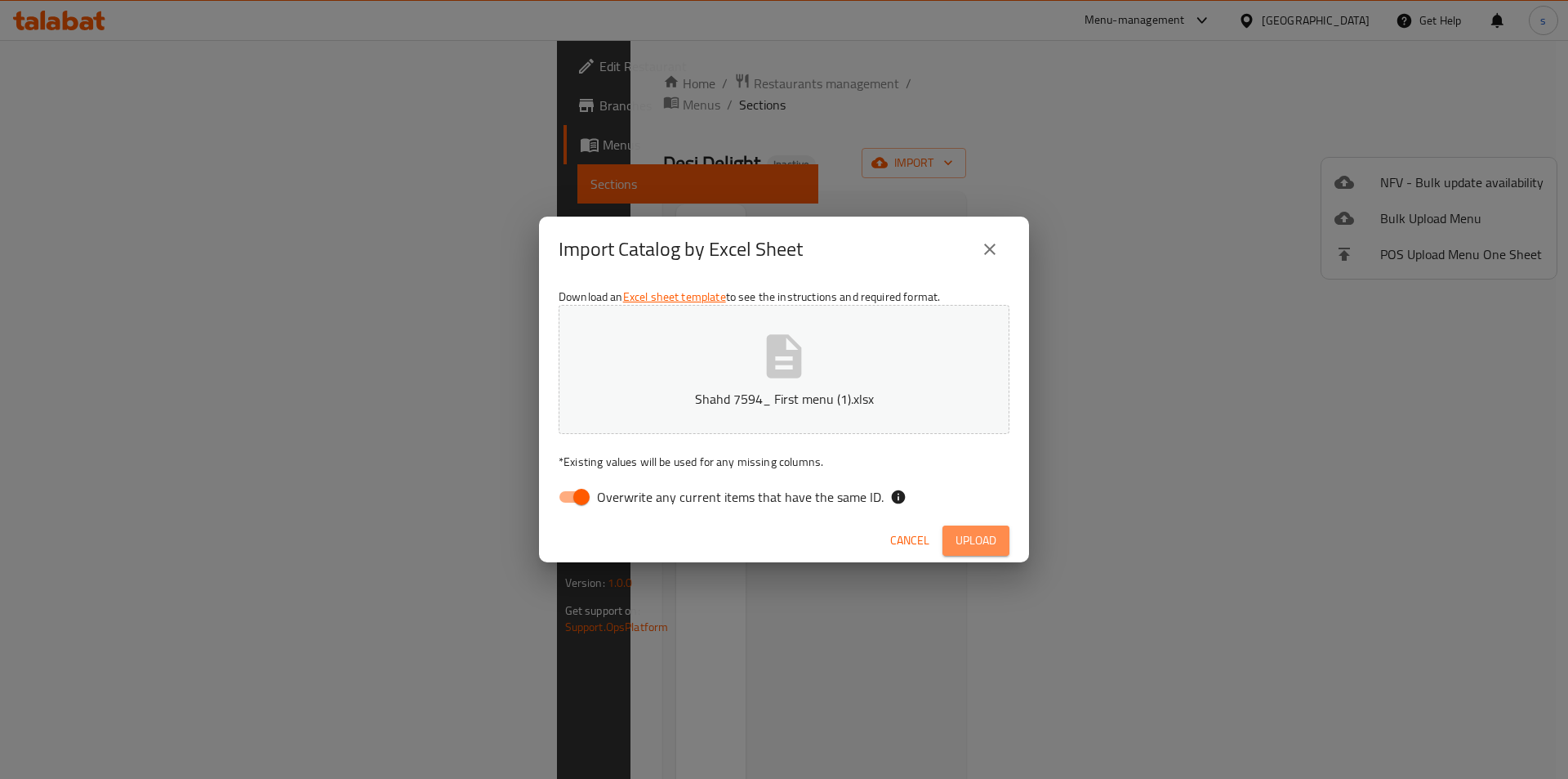
click at [1002, 541] on button "Upload" at bounding box center [976, 540] width 67 height 30
click at [580, 497] on input "Overwrite any current items that have the same ID." at bounding box center [581, 496] width 93 height 31
checkbox input "false"
click at [979, 539] on icon "button" at bounding box center [983, 541] width 17 height 17
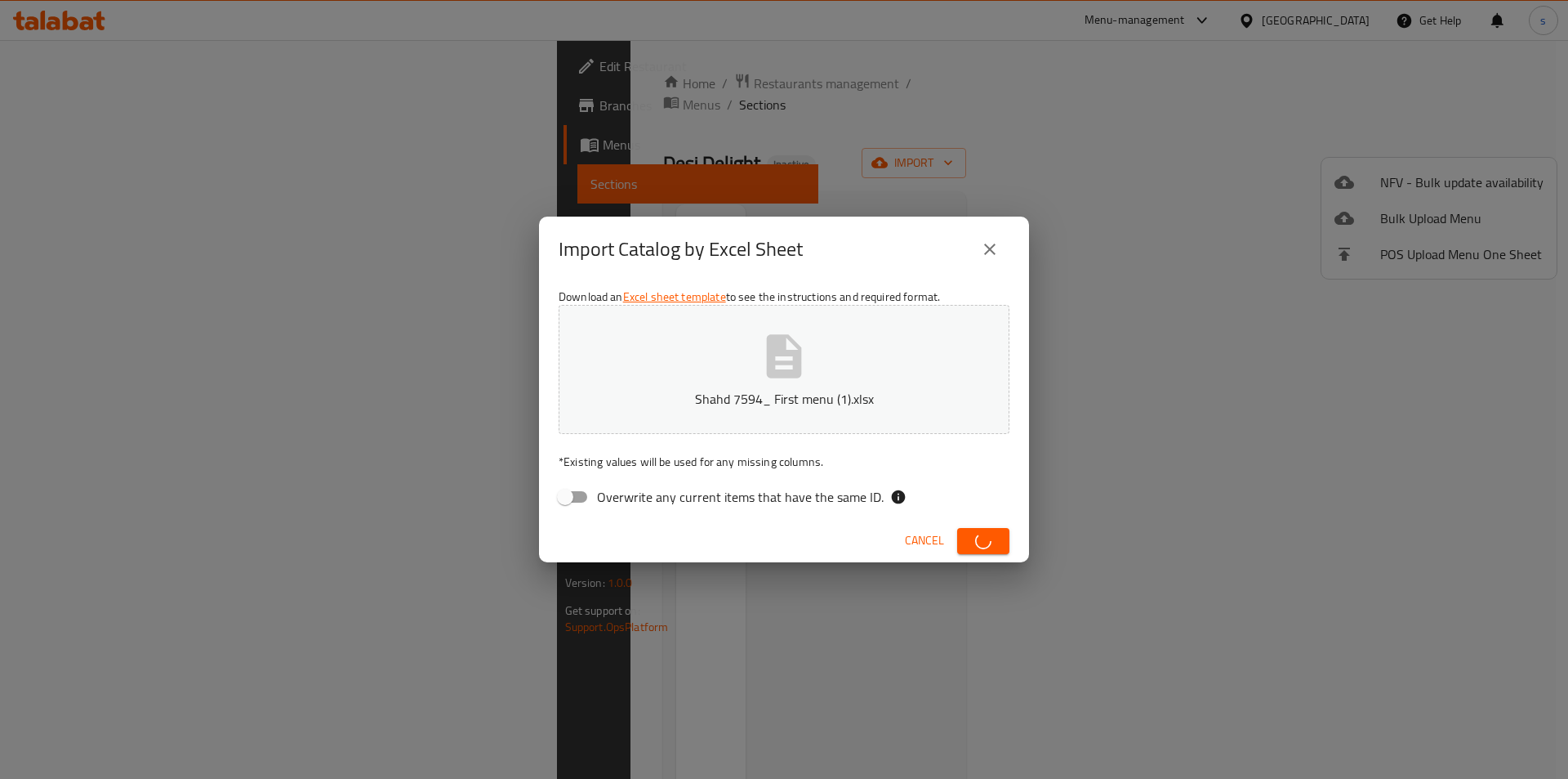
click at [979, 539] on icon "button" at bounding box center [983, 541] width 17 height 17
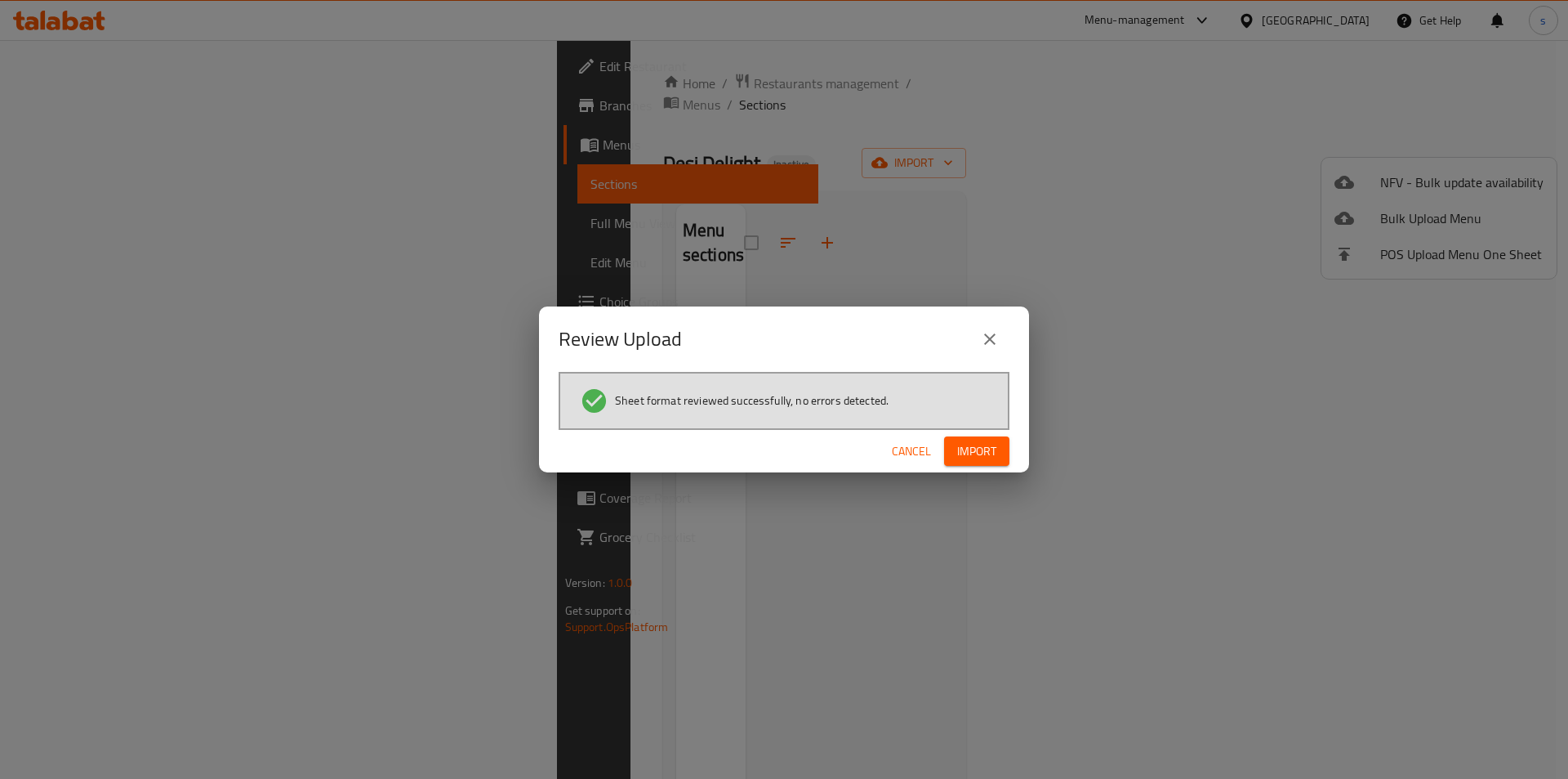
click at [989, 464] on button "Import" at bounding box center [976, 451] width 65 height 30
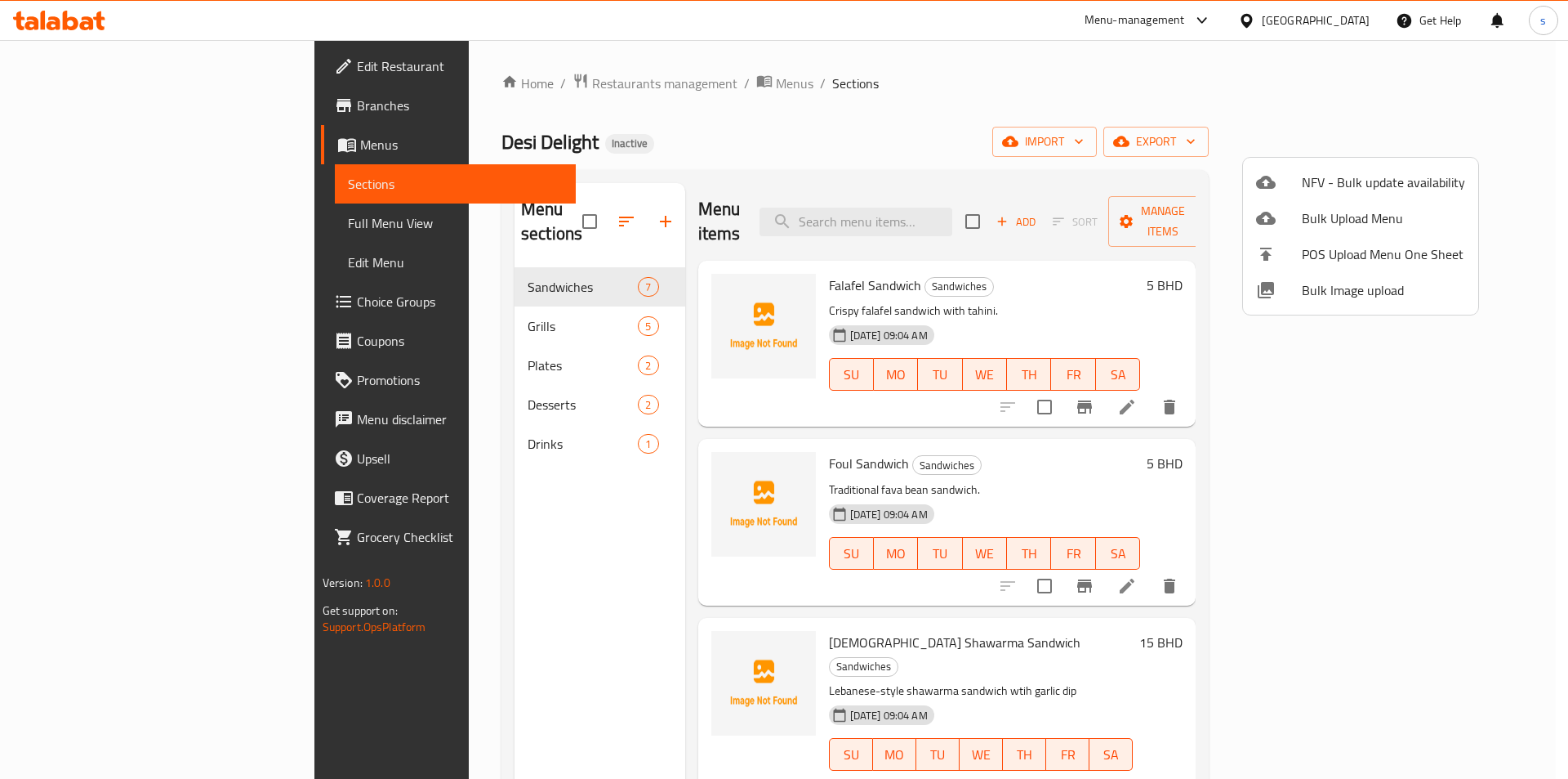
click at [355, 299] on div at bounding box center [784, 389] width 1568 height 779
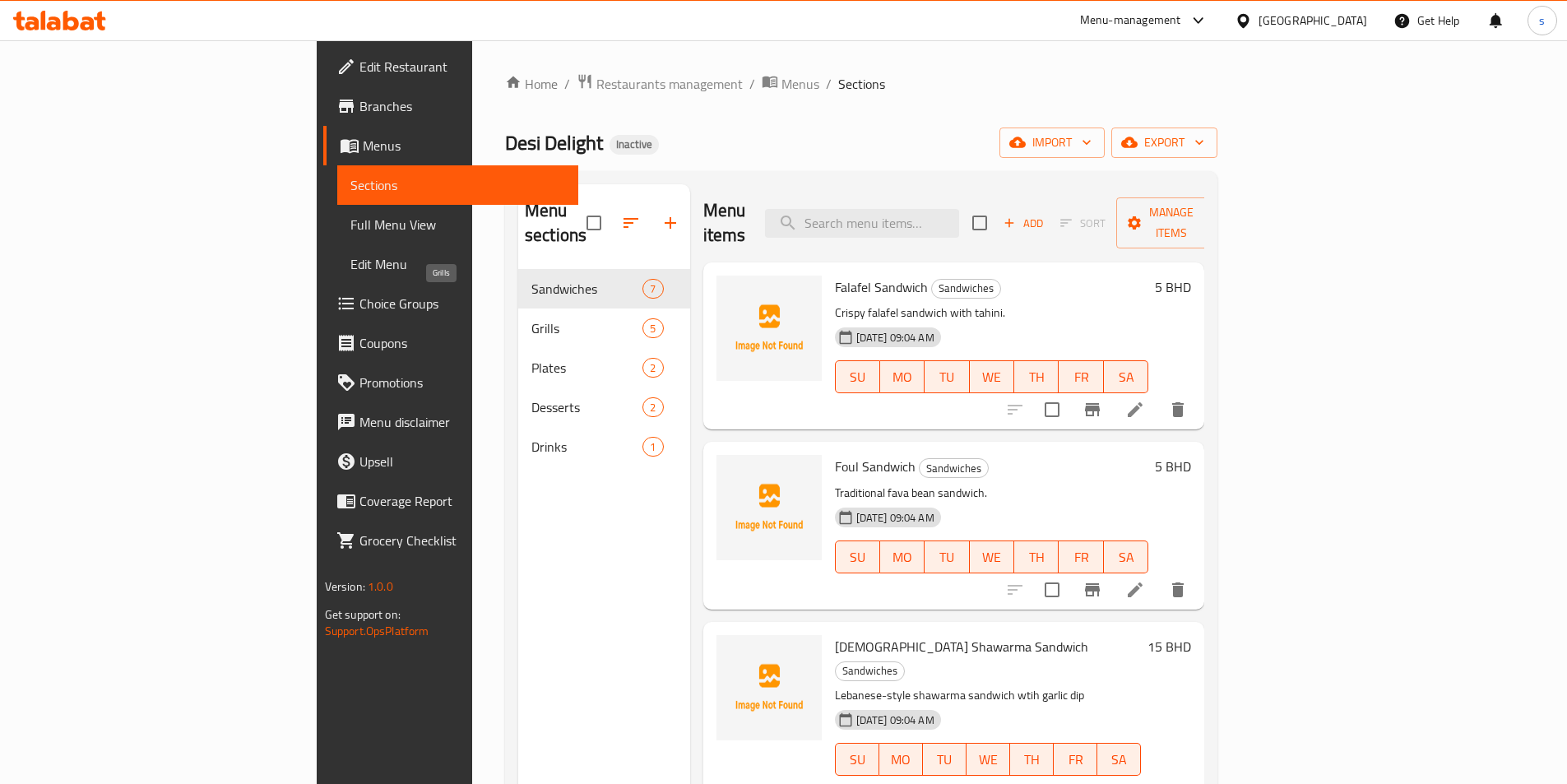
click at [531, 318] on span "Grills" at bounding box center [587, 328] width 111 height 19
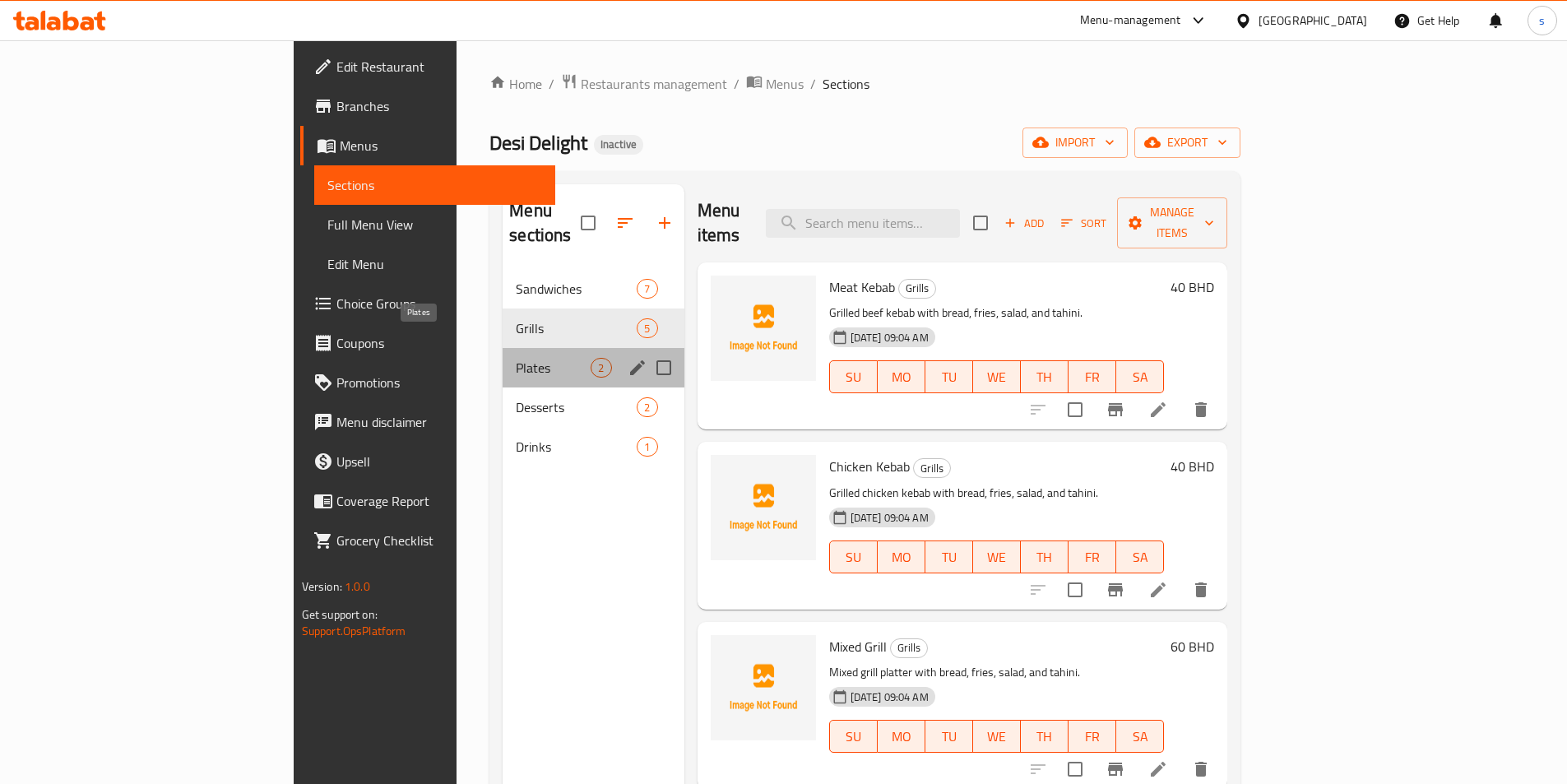
click at [516, 358] on span "Plates" at bounding box center [553, 368] width 75 height 19
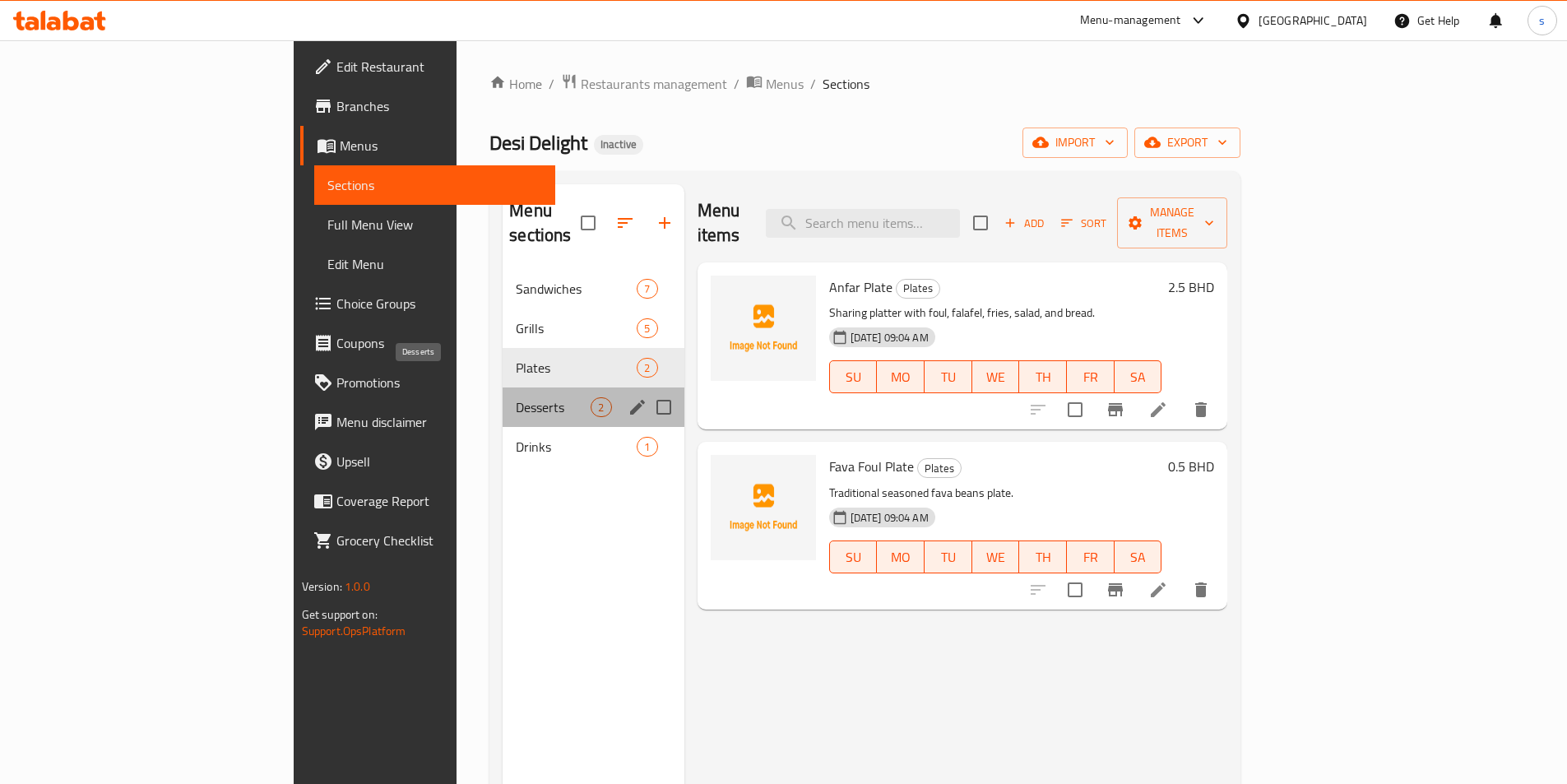
click at [516, 397] on span "Desserts" at bounding box center [553, 407] width 75 height 19
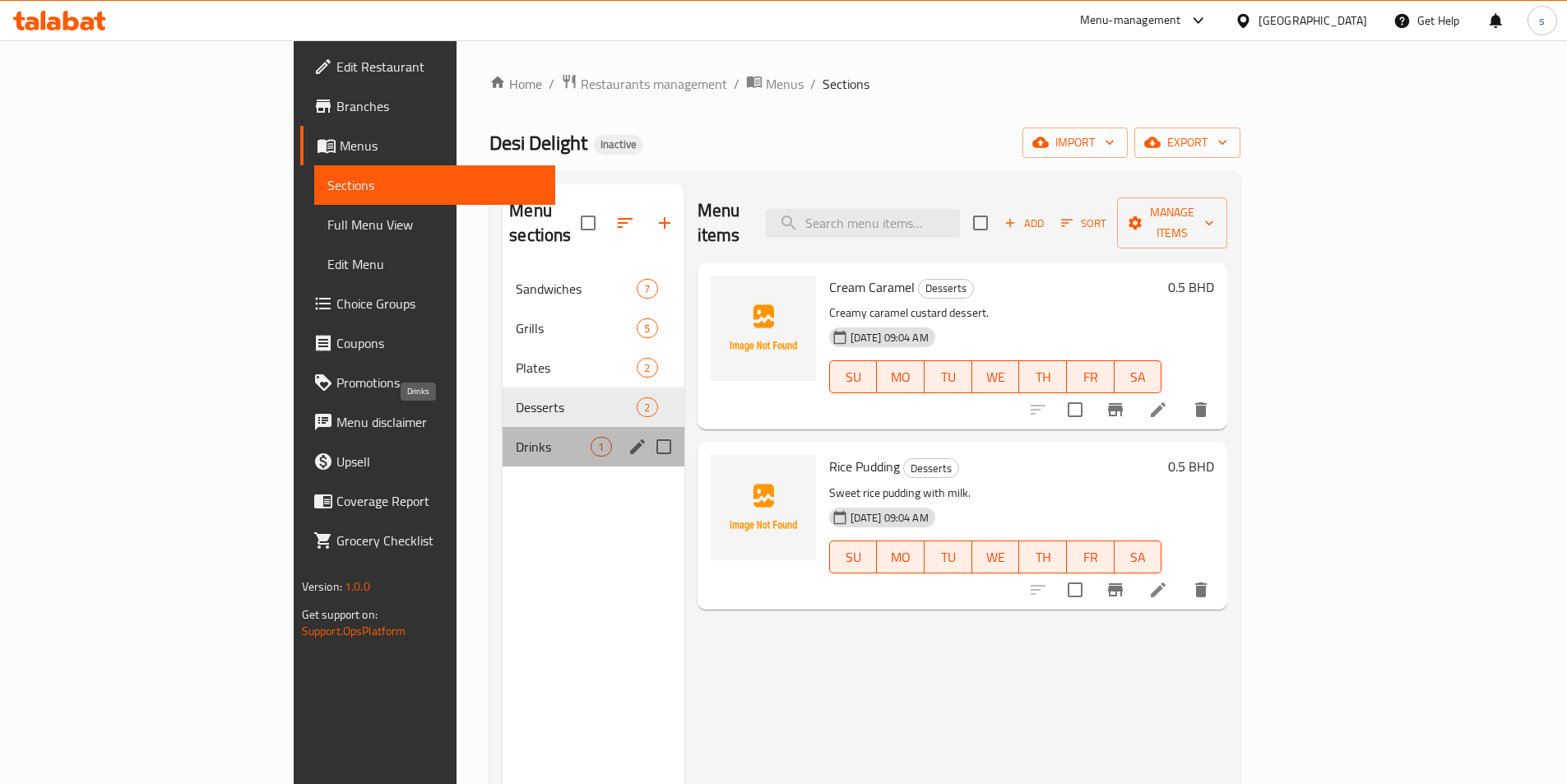
click at [516, 437] on span "Drinks" at bounding box center [553, 446] width 75 height 19
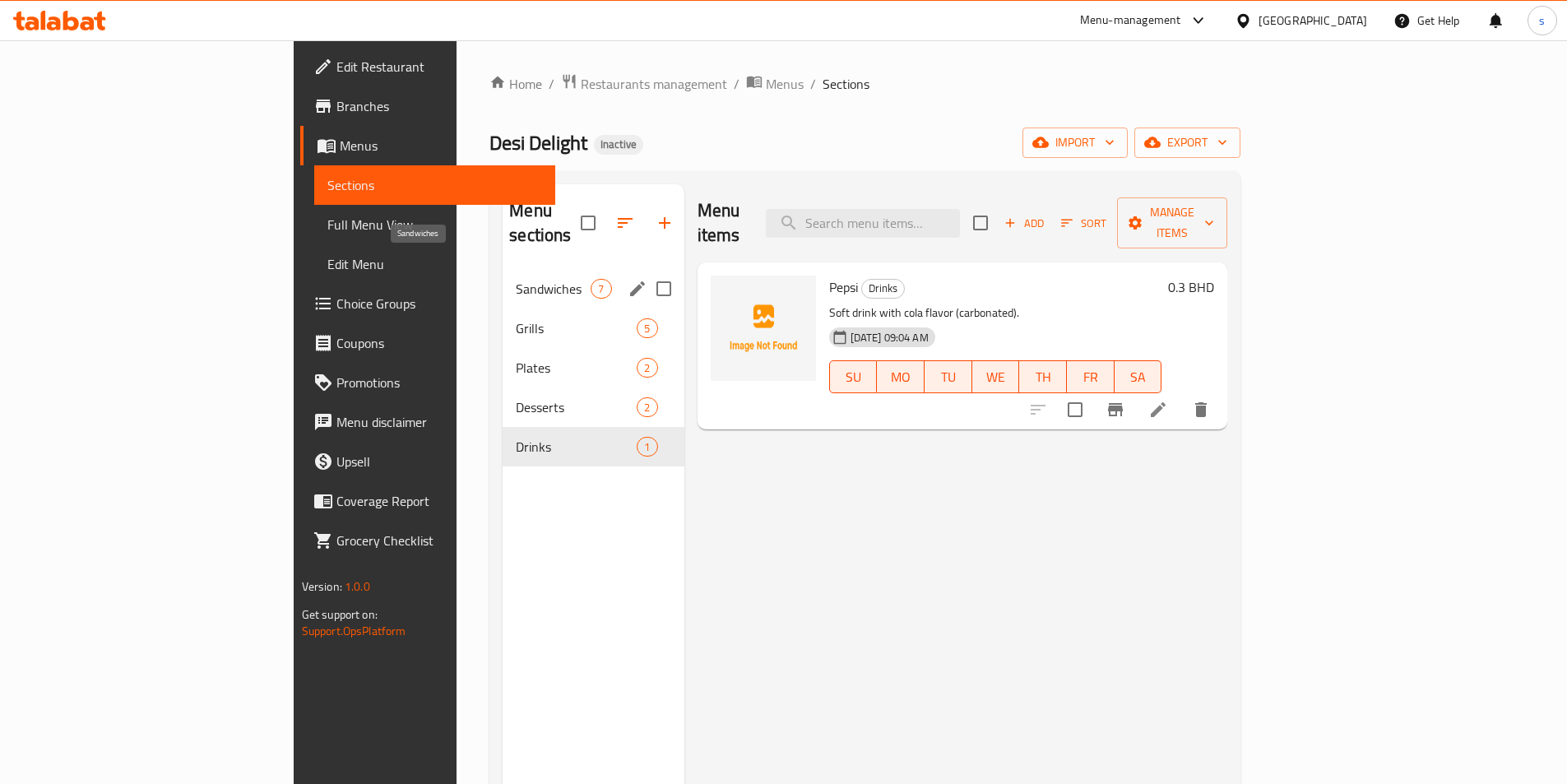
click at [516, 278] on span "Sandwiches" at bounding box center [553, 288] width 75 height 19
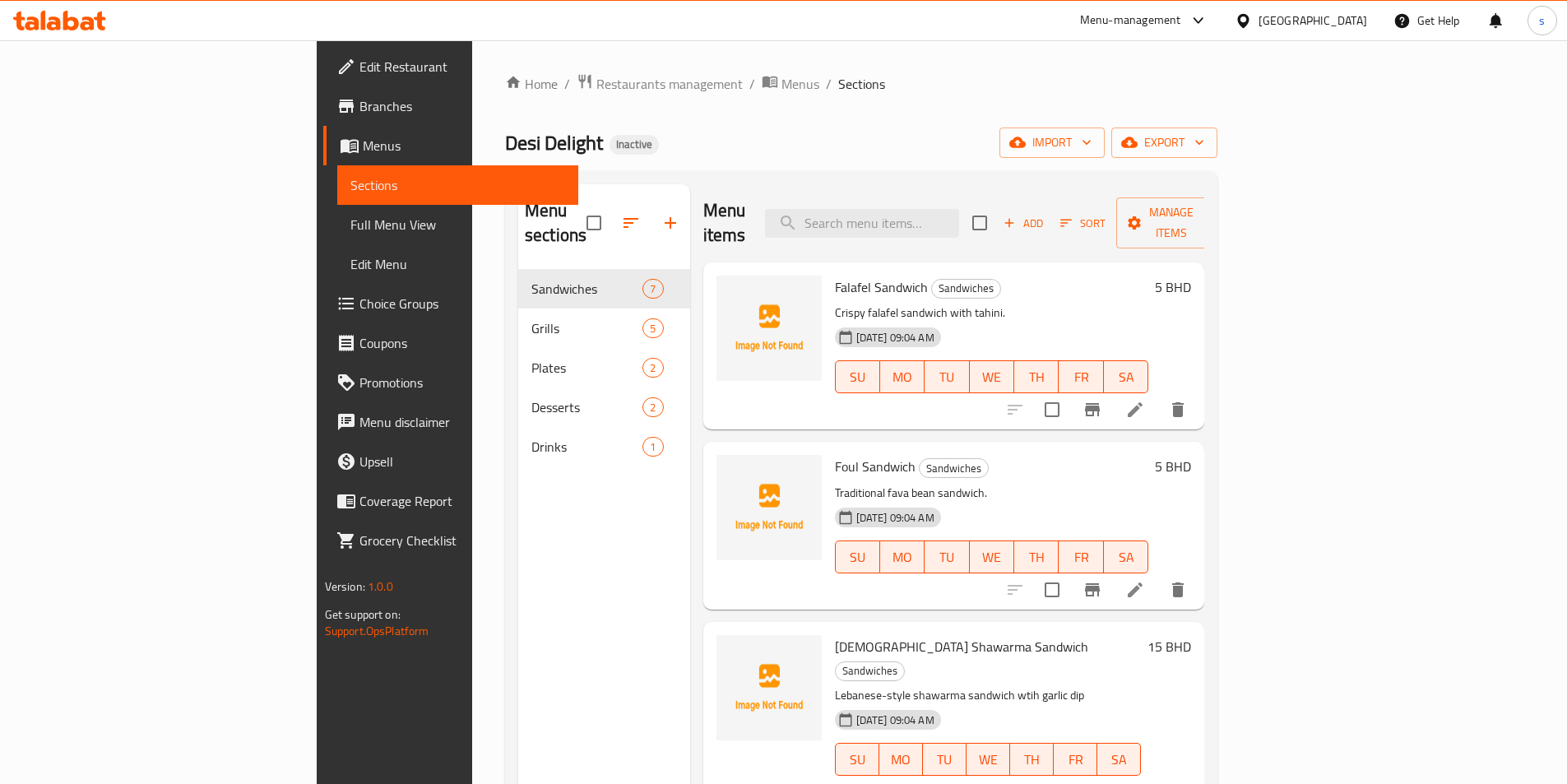
click at [350, 217] on span "Full Menu View" at bounding box center [457, 225] width 215 height 19
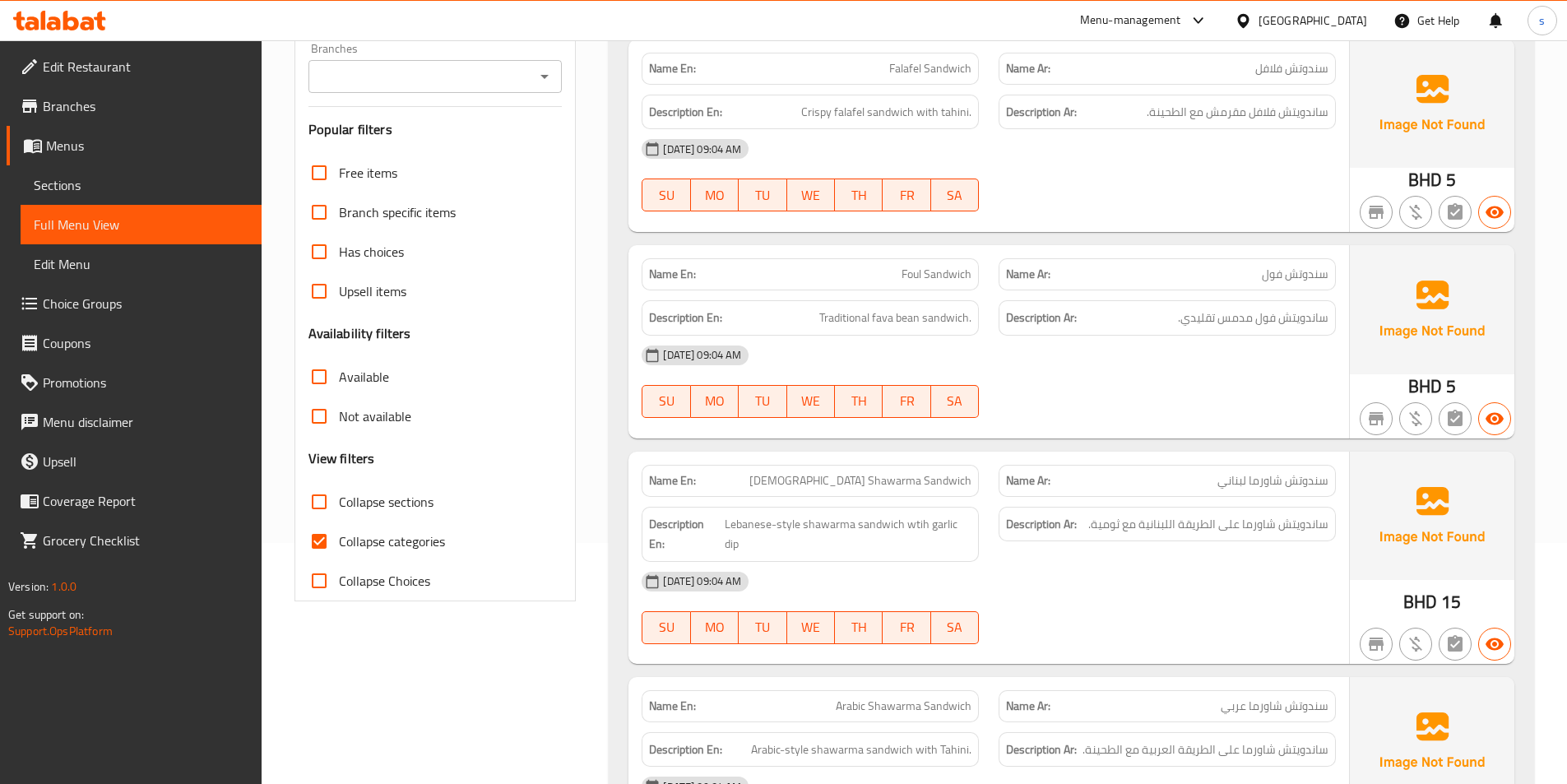
scroll to position [247, 0]
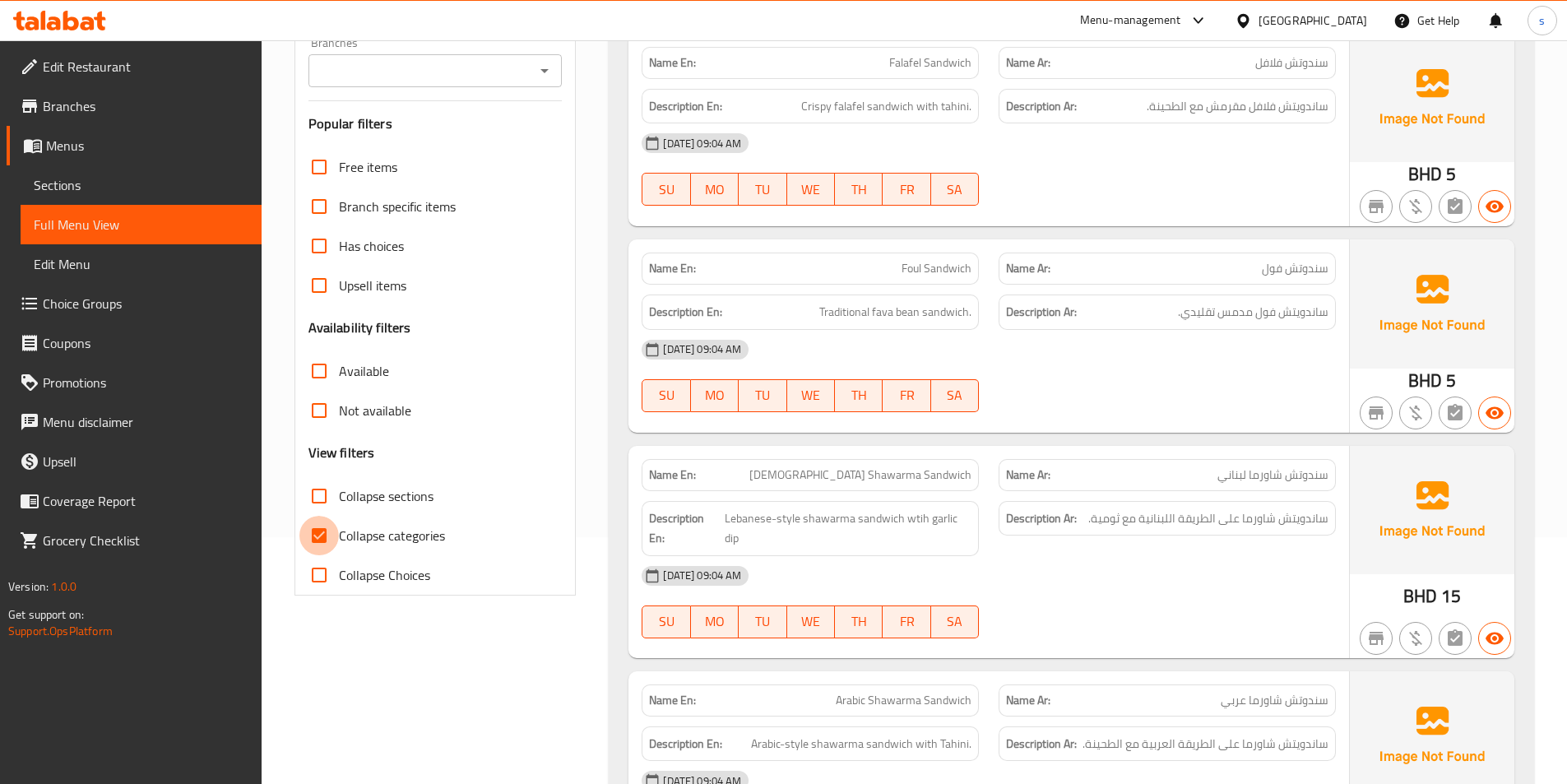
click at [318, 537] on input "Collapse categories" at bounding box center [319, 535] width 40 height 40
checkbox input "false"
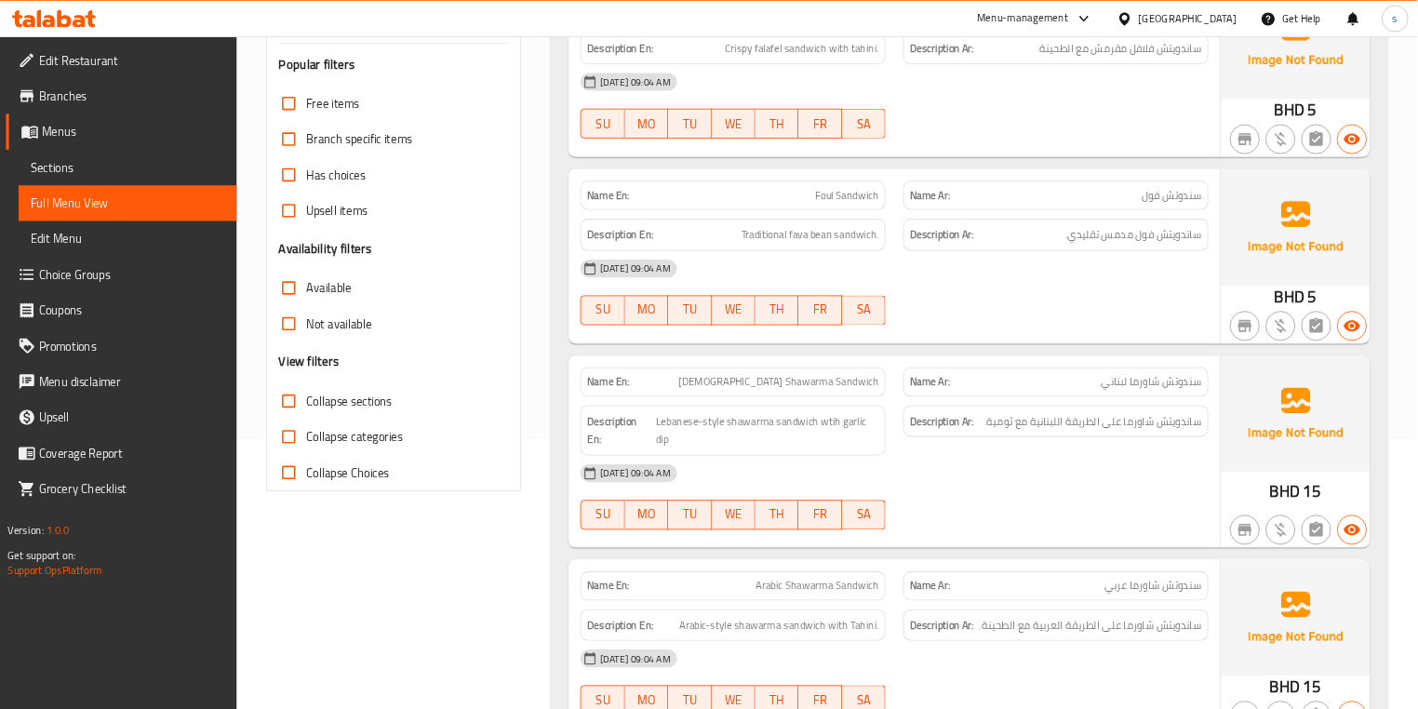
scroll to position [372, 0]
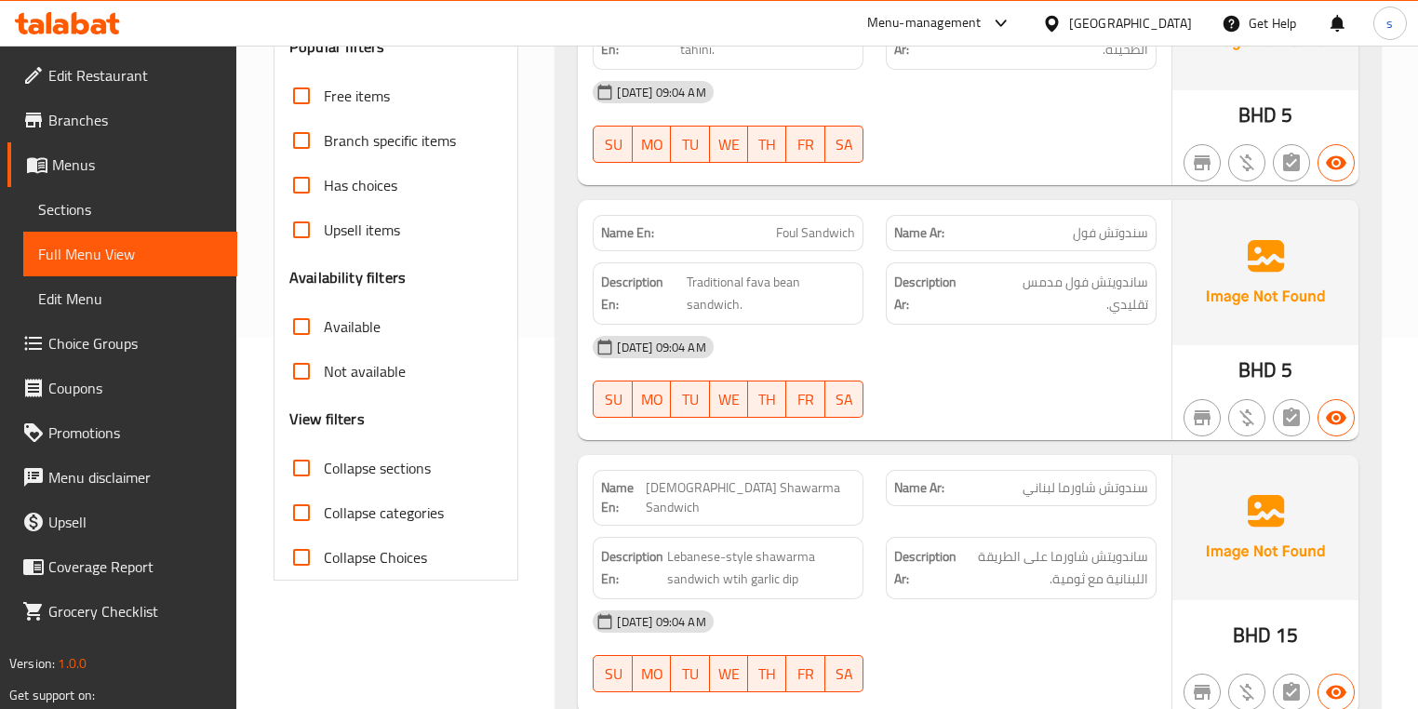
drag, startPoint x: 1664, startPoint y: 0, endPoint x: 1038, endPoint y: 363, distance: 723.6
click at [1038, 363] on div "16-09-2025 09:04 AM" at bounding box center [873, 347] width 585 height 45
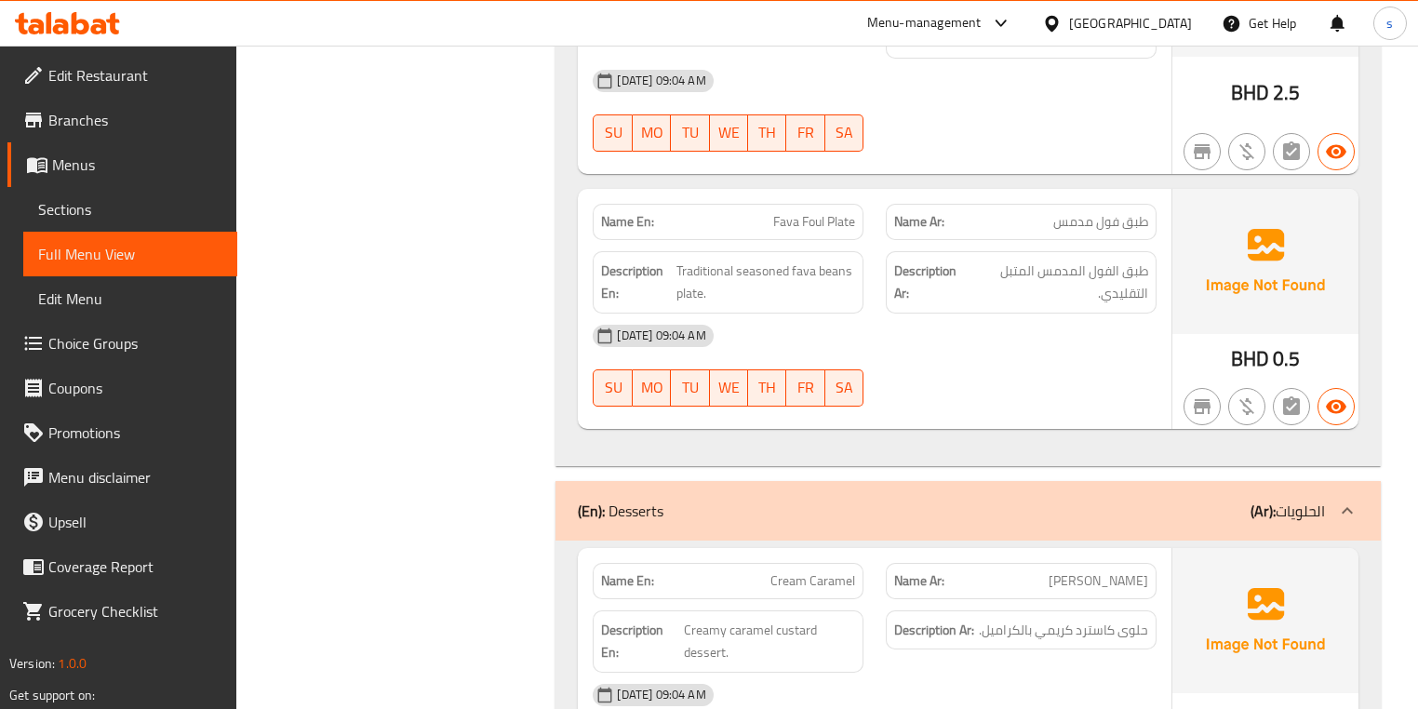
scroll to position [3344, 0]
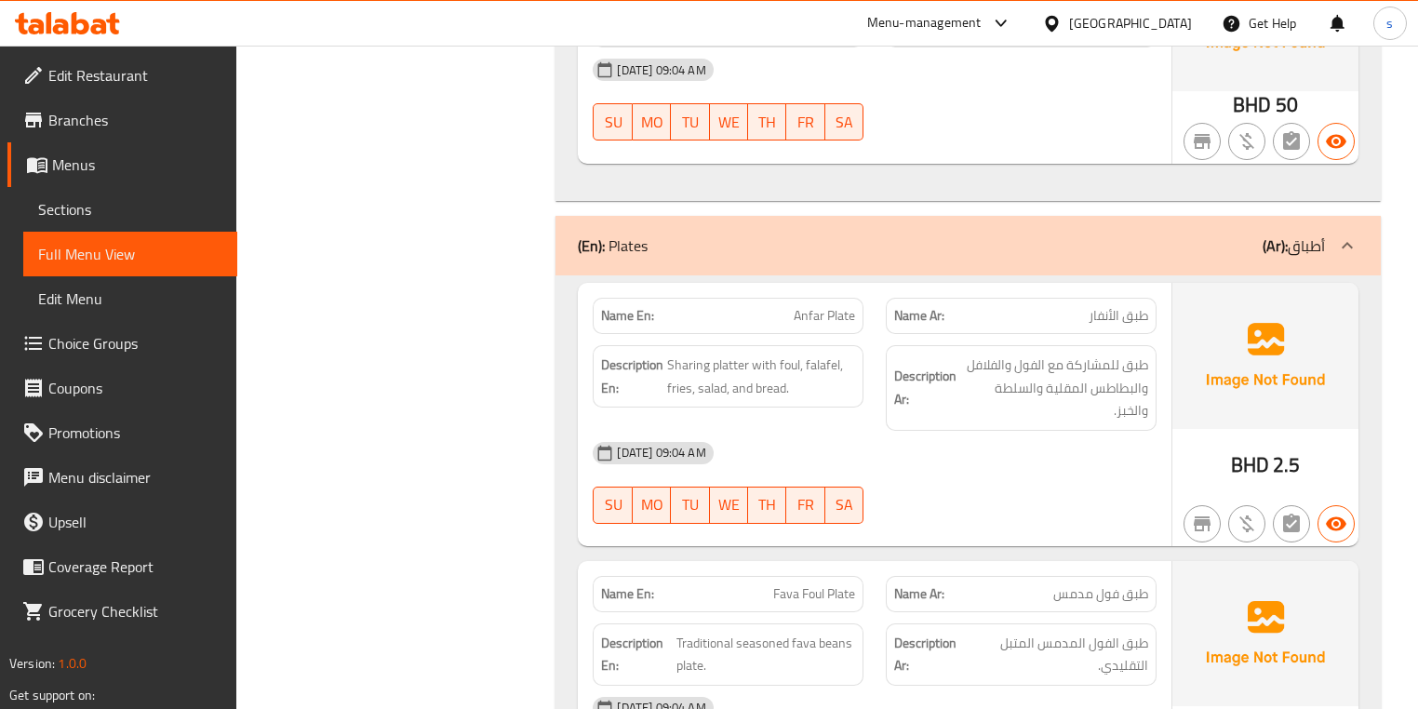
click at [133, 208] on span "Sections" at bounding box center [130, 209] width 184 height 22
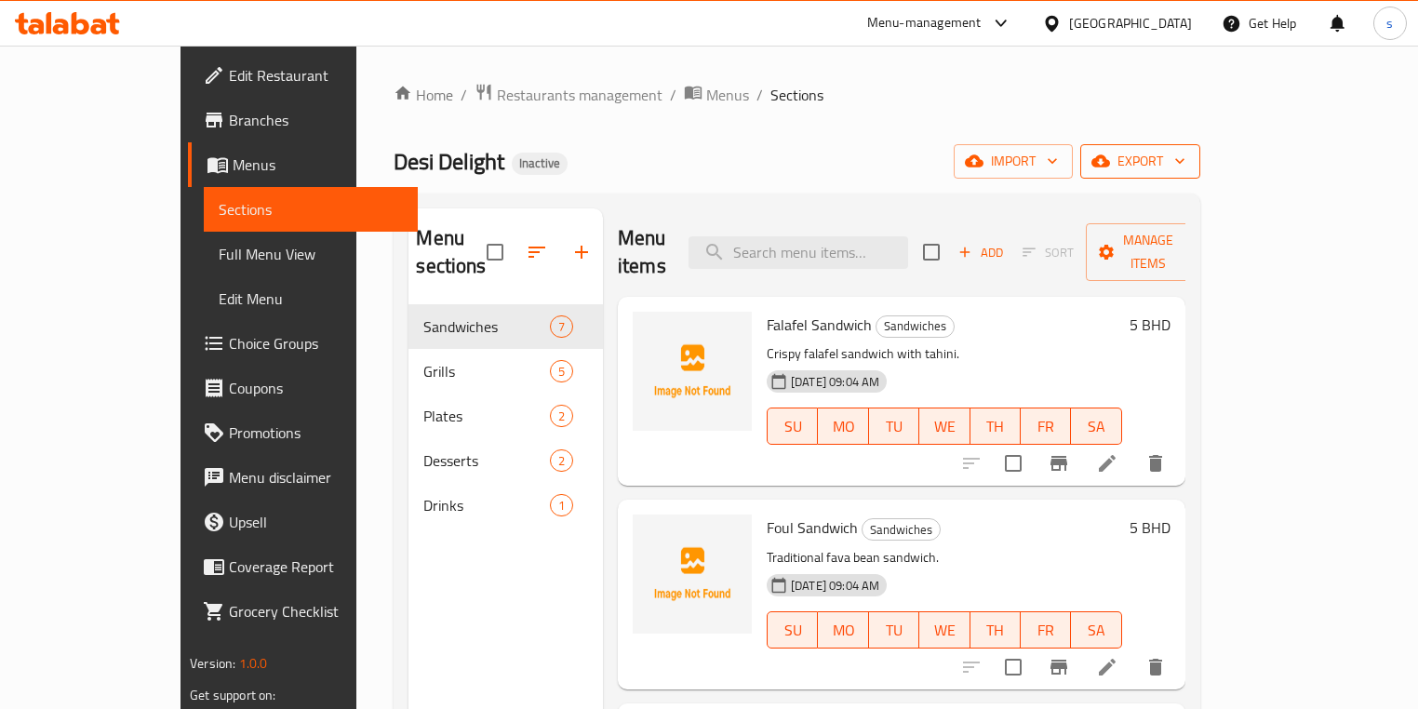
click at [1185, 168] on span "export" at bounding box center [1140, 161] width 90 height 23
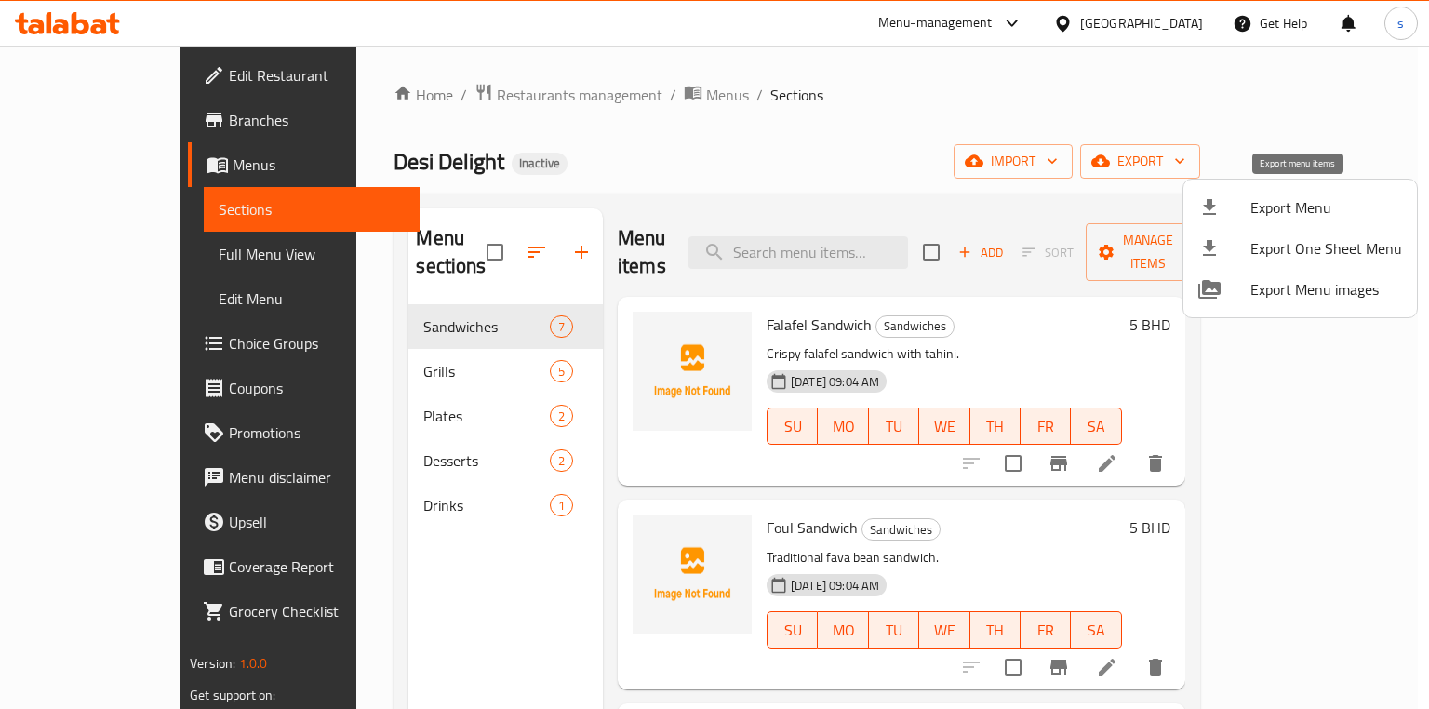
click at [1285, 206] on span "Export Menu" at bounding box center [1326, 207] width 152 height 22
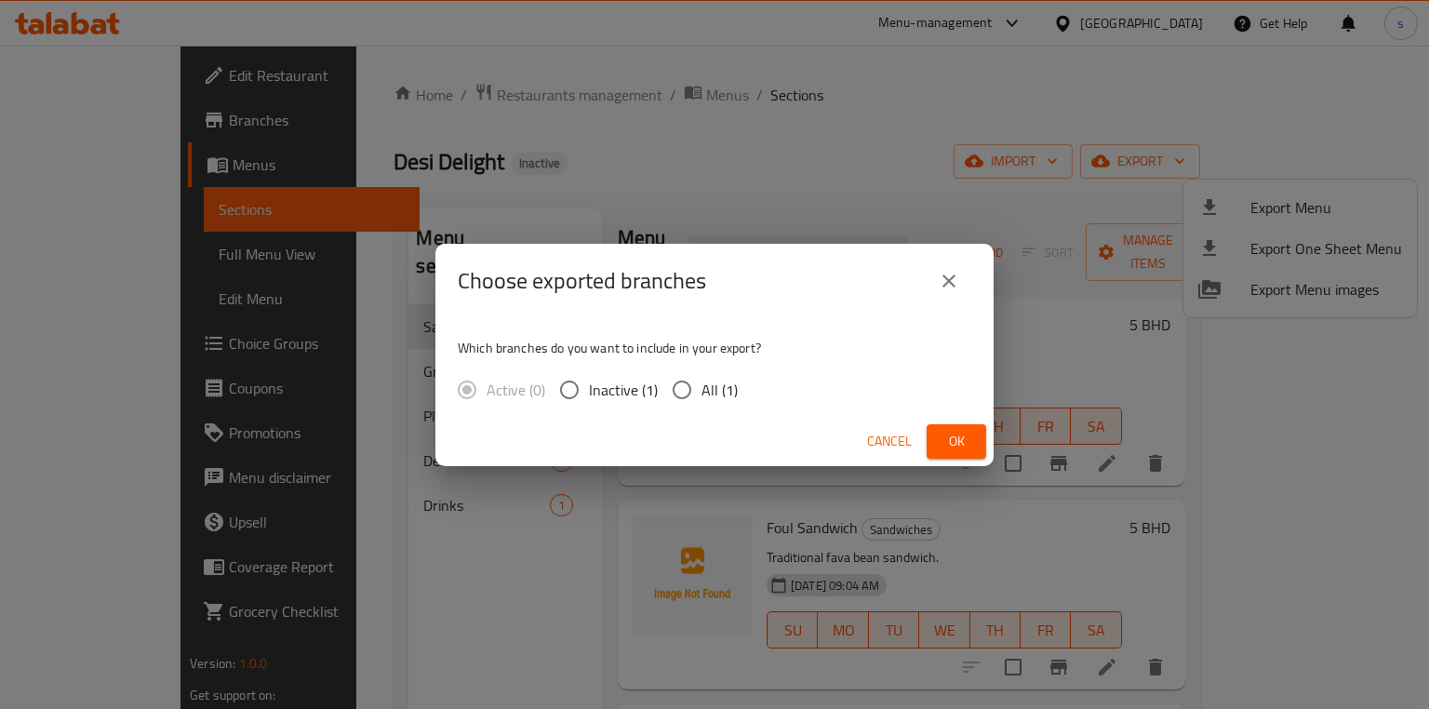
click at [662, 381] on input "All (1)" at bounding box center [681, 389] width 39 height 39
radio input "true"
click at [956, 448] on span "Ok" at bounding box center [956, 441] width 30 height 23
